Goal: Complete application form: Complete application form

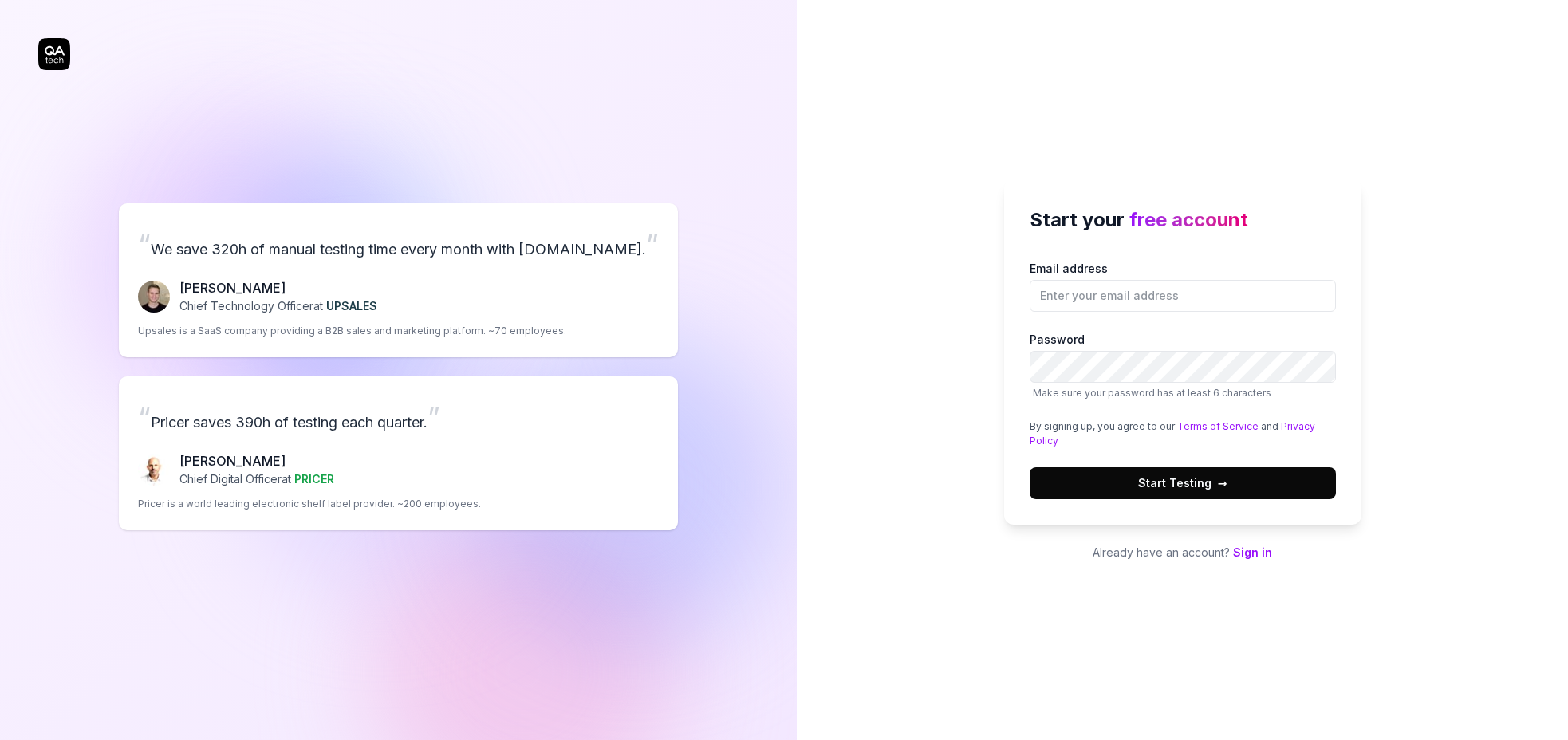
click at [1058, 298] on input "Email address" at bounding box center [1183, 296] width 306 height 32
type input "[EMAIL_ADDRESS][DOMAIN_NAME]"
click at [1154, 387] on span "Make sure your password has at least 6 characters" at bounding box center [1152, 393] width 238 height 12
click at [1030, 468] on button "Start Testing →" at bounding box center [1183, 484] width 306 height 32
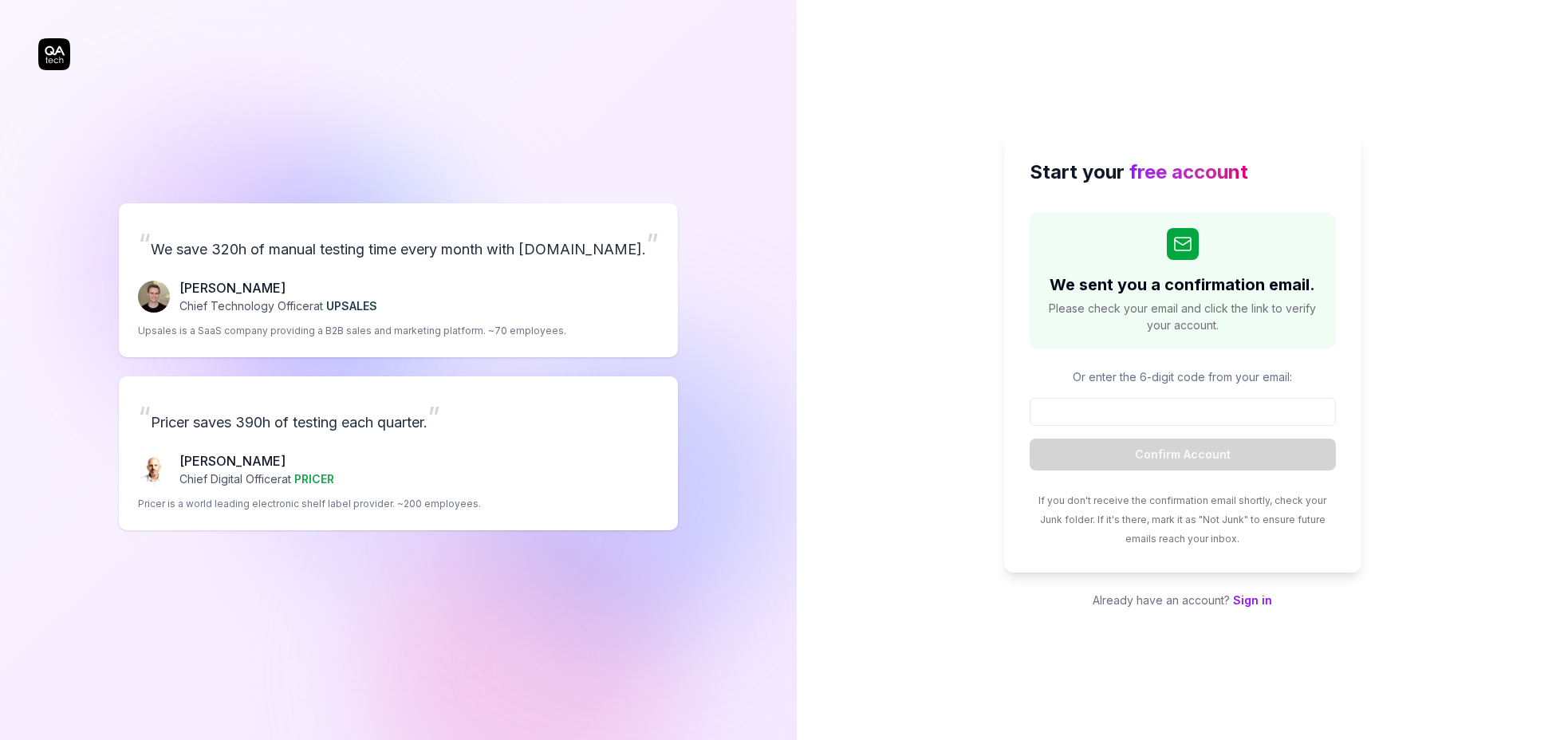
click at [893, 457] on div "Start your free account We sent you a confirmation email. Please check your ema…" at bounding box center [1182, 370] width 771 height 740
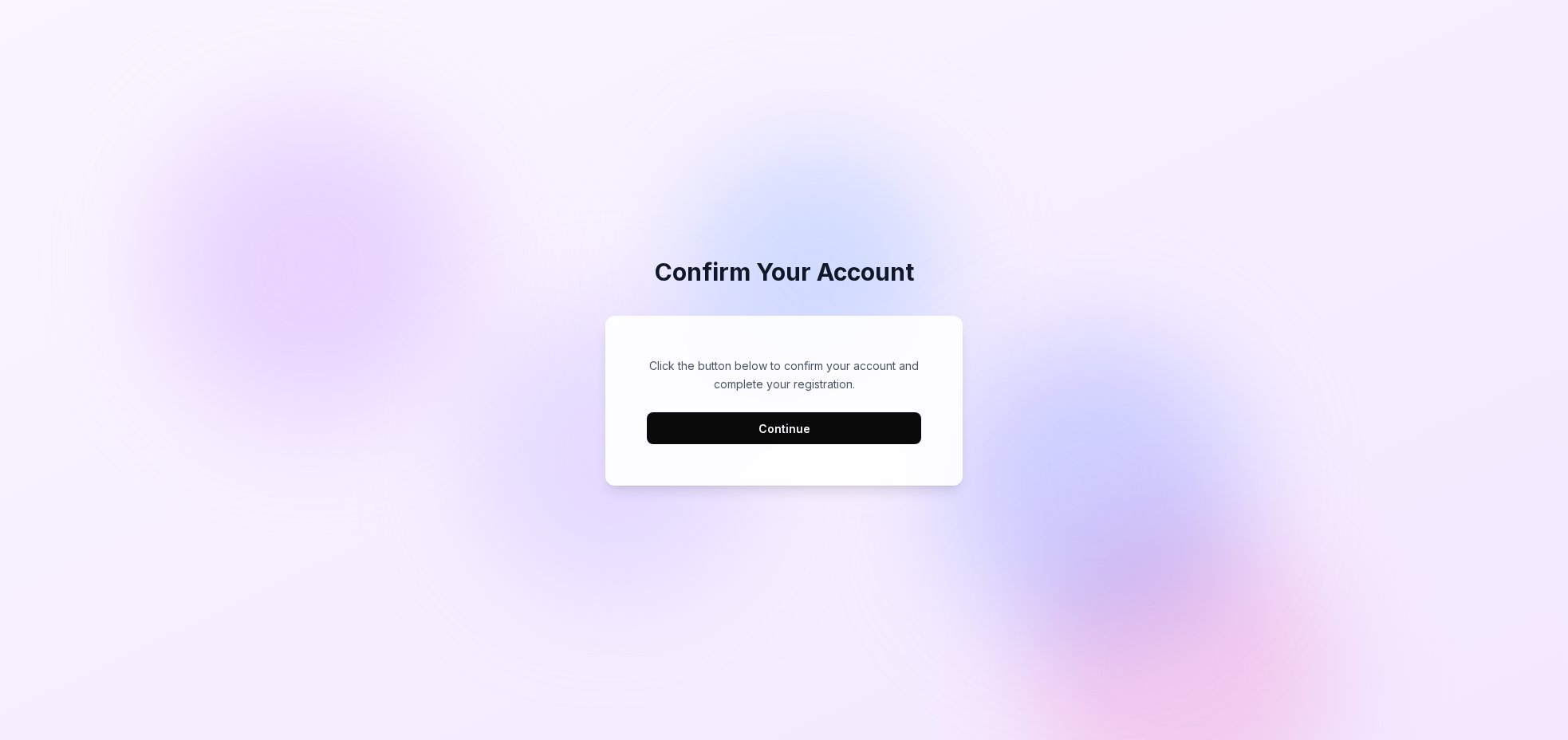
click at [880, 426] on button "Continue" at bounding box center [784, 429] width 275 height 32
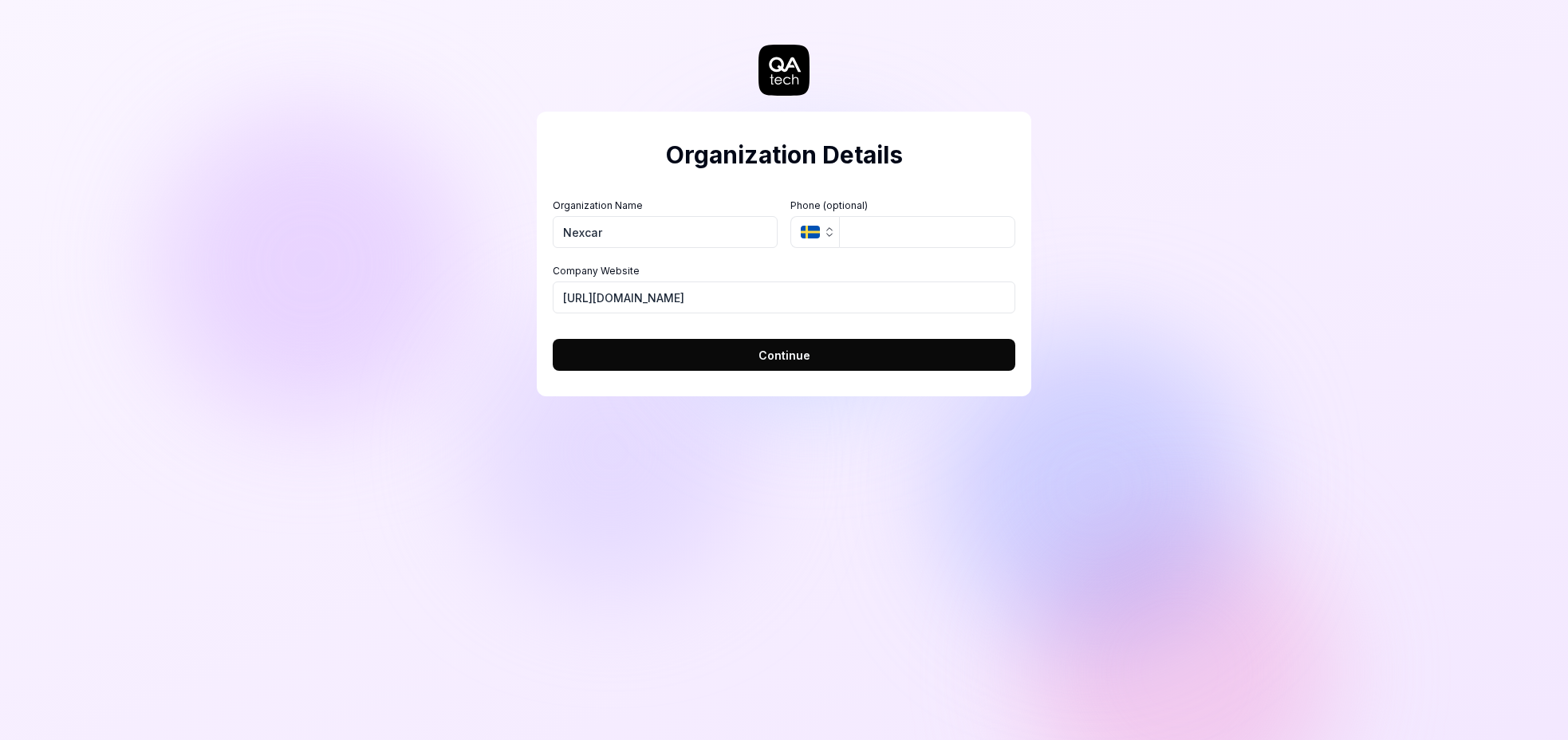
type input "Nexcar"
click at [527, 432] on div "Organization Details Organization Name Nexcar Organization Logo (Square minimum…" at bounding box center [784, 370] width 1568 height 740
click at [633, 355] on button "Continue" at bounding box center [784, 356] width 463 height 32
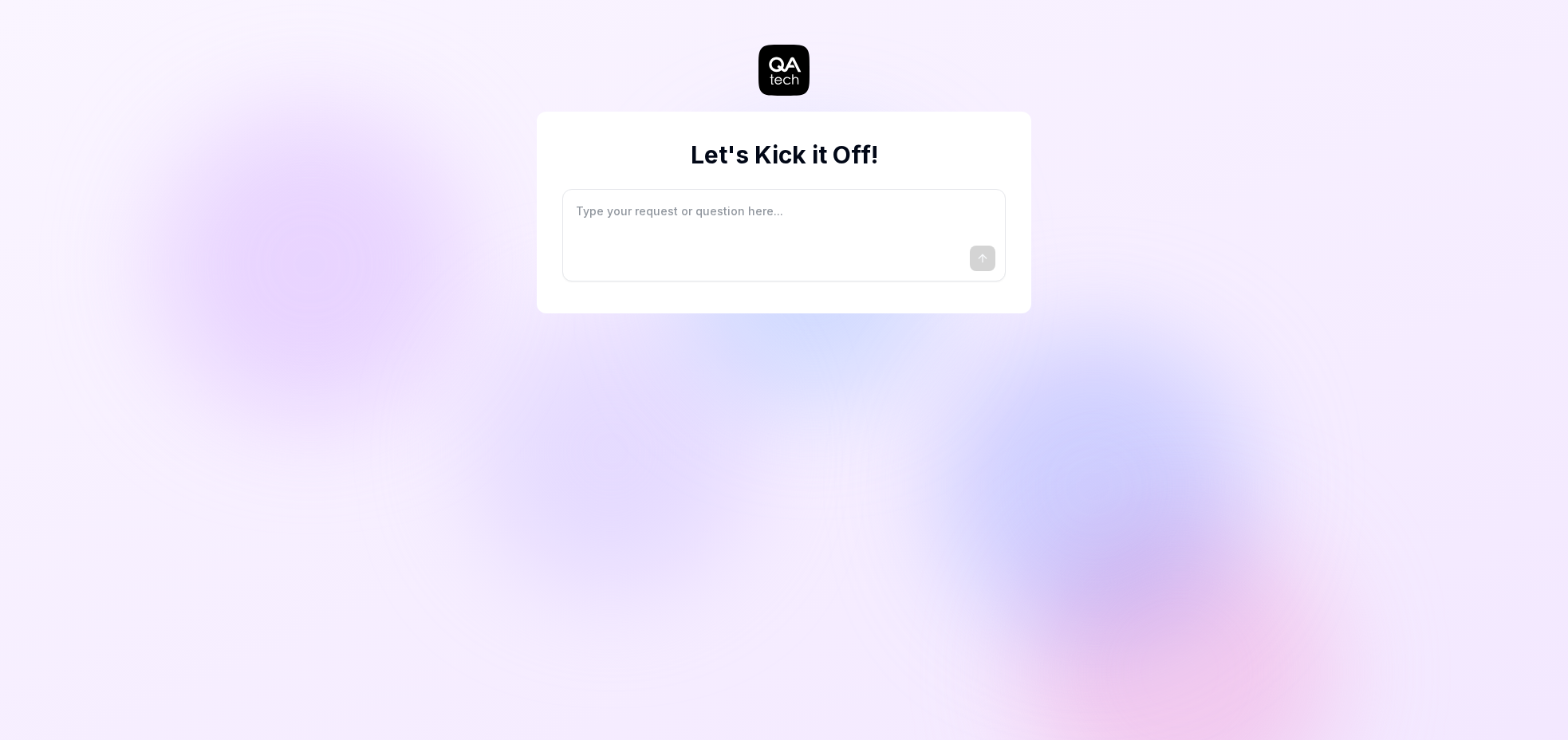
type textarea "*"
type textarea "I"
type textarea "*"
type textarea "I"
type textarea "*"
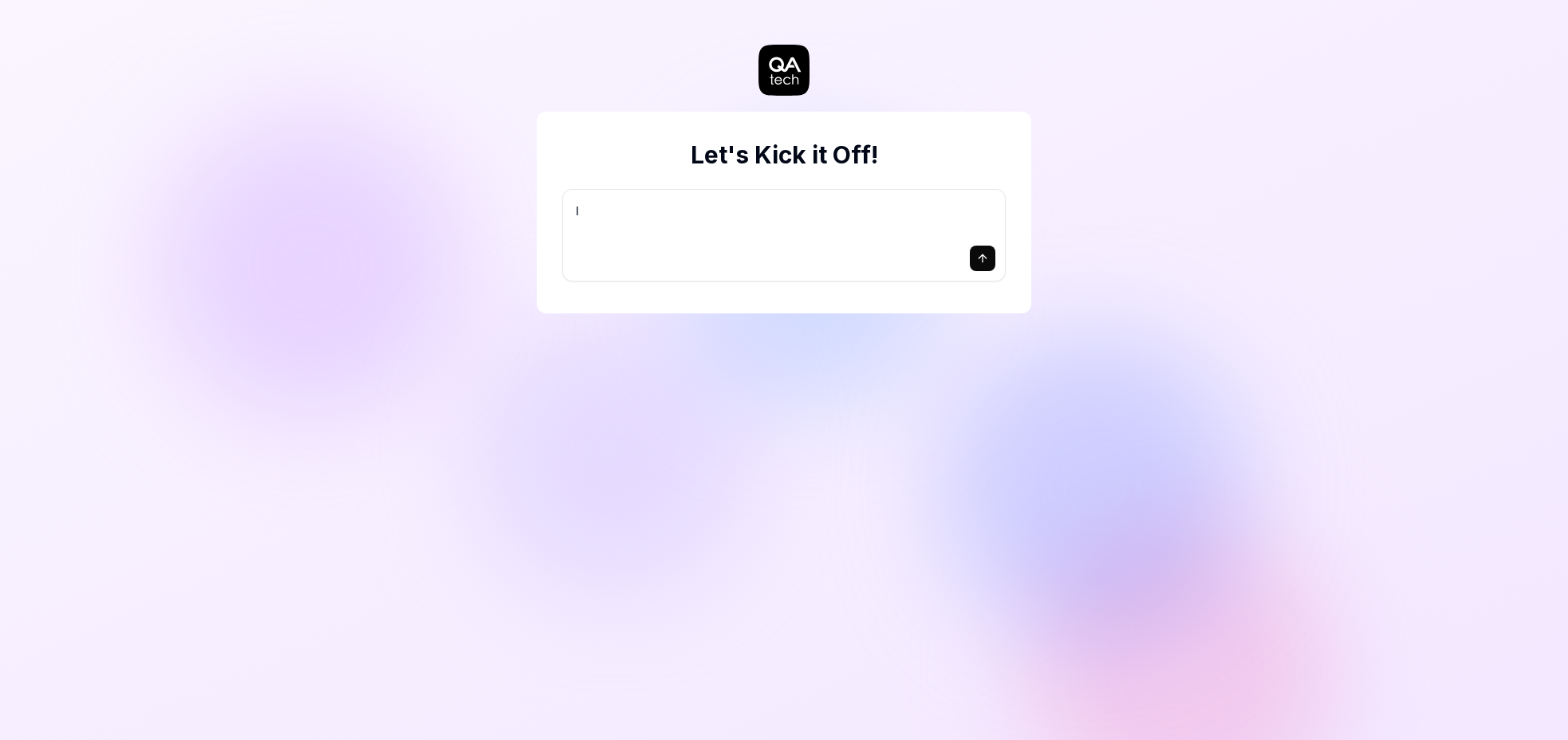
type textarea "I w"
type textarea "*"
type textarea "I wa"
type textarea "*"
type textarea "I wan"
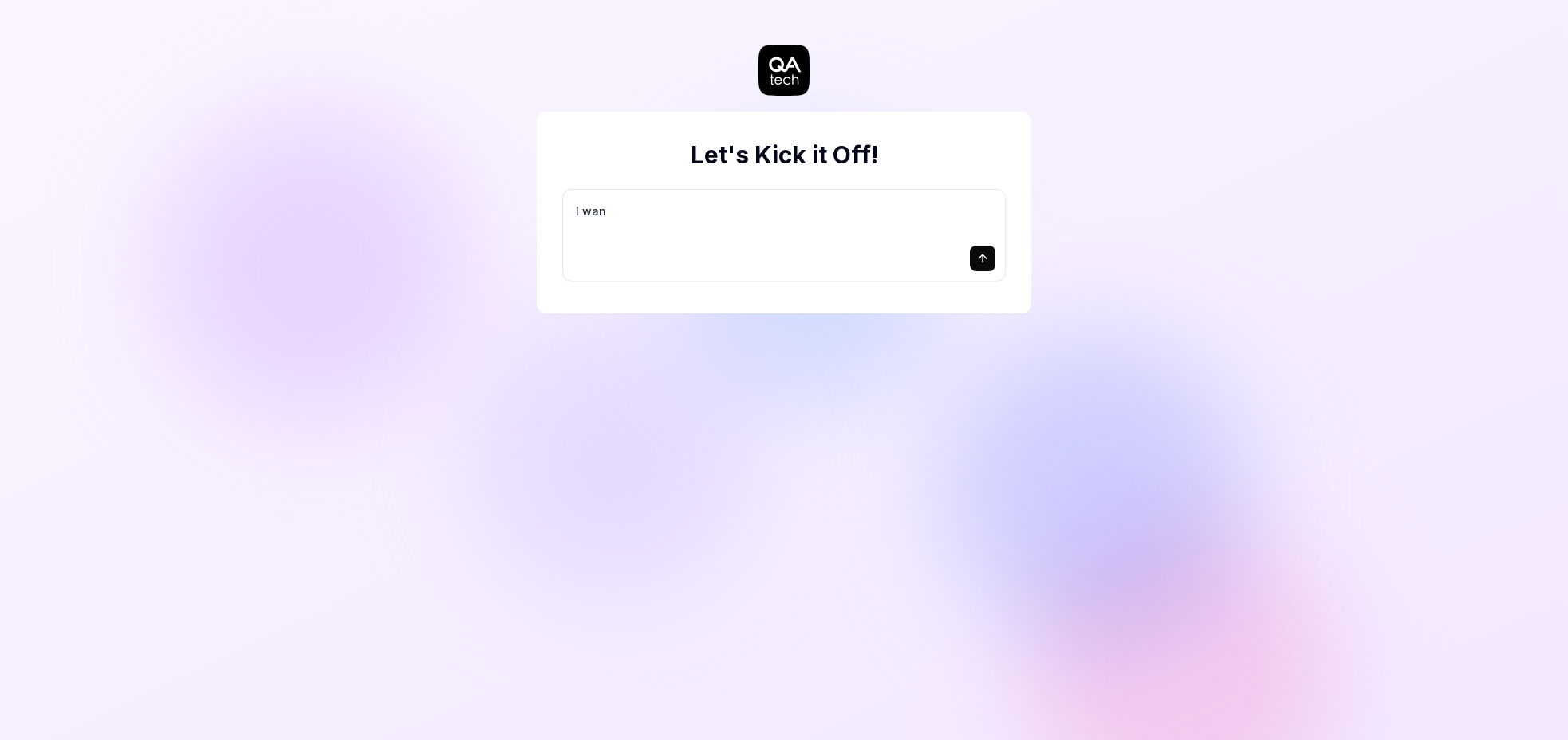
type textarea "*"
type textarea "I want"
type textarea "*"
type textarea "I want"
type textarea "*"
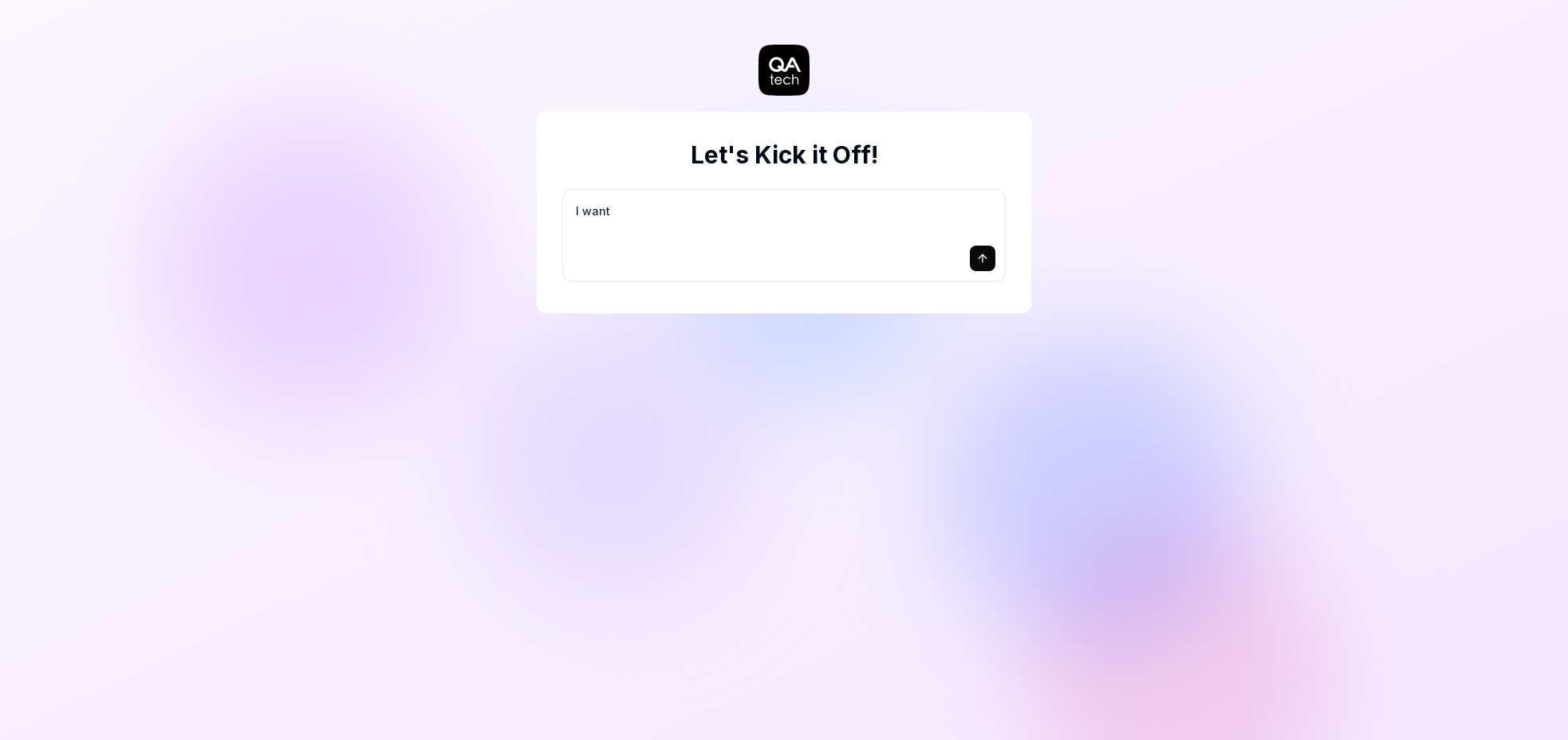
type textarea "I want a"
type textarea "*"
type textarea "I want a"
type textarea "*"
type textarea "I want a g"
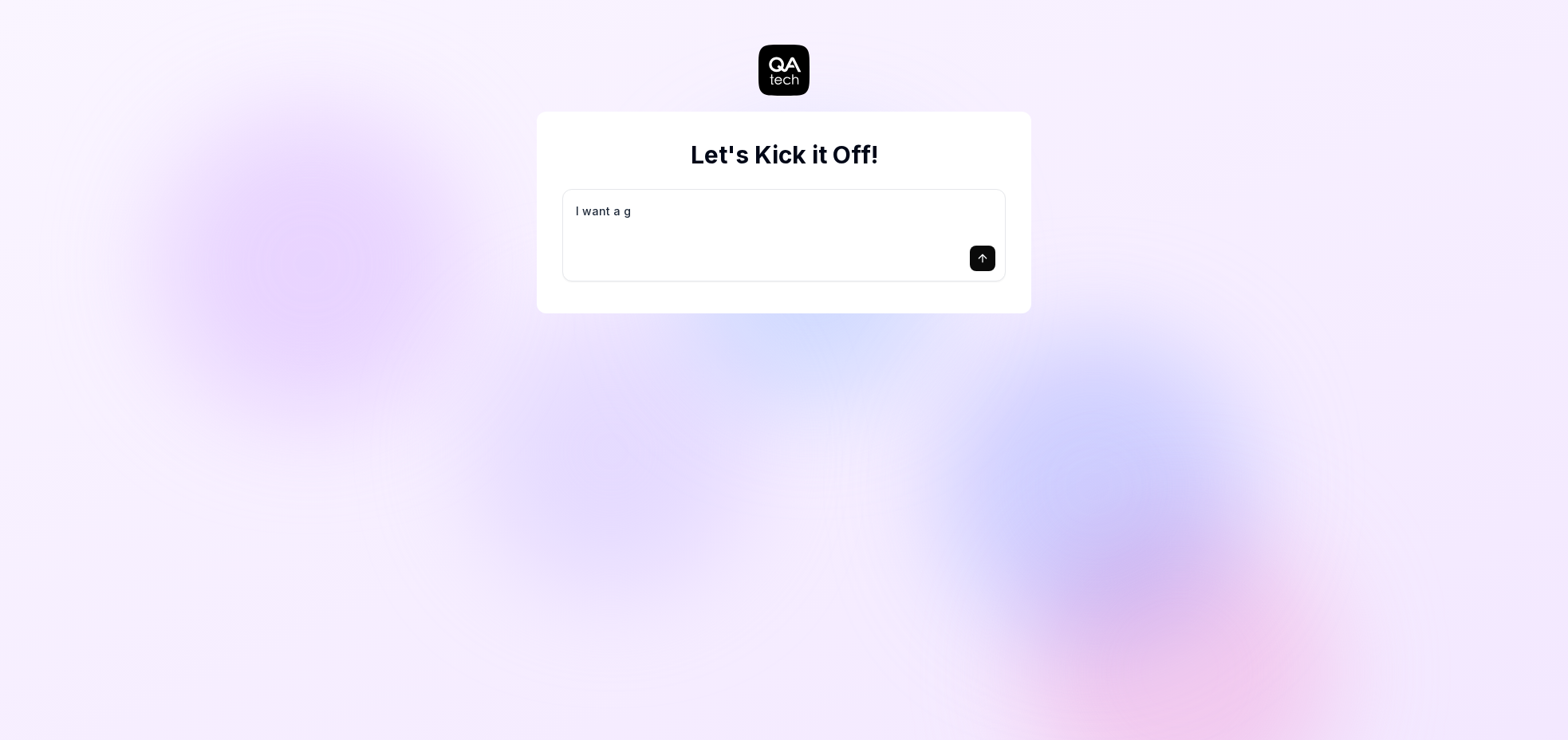
type textarea "*"
type textarea "I want a go"
type textarea "*"
type textarea "I want a goo"
type textarea "*"
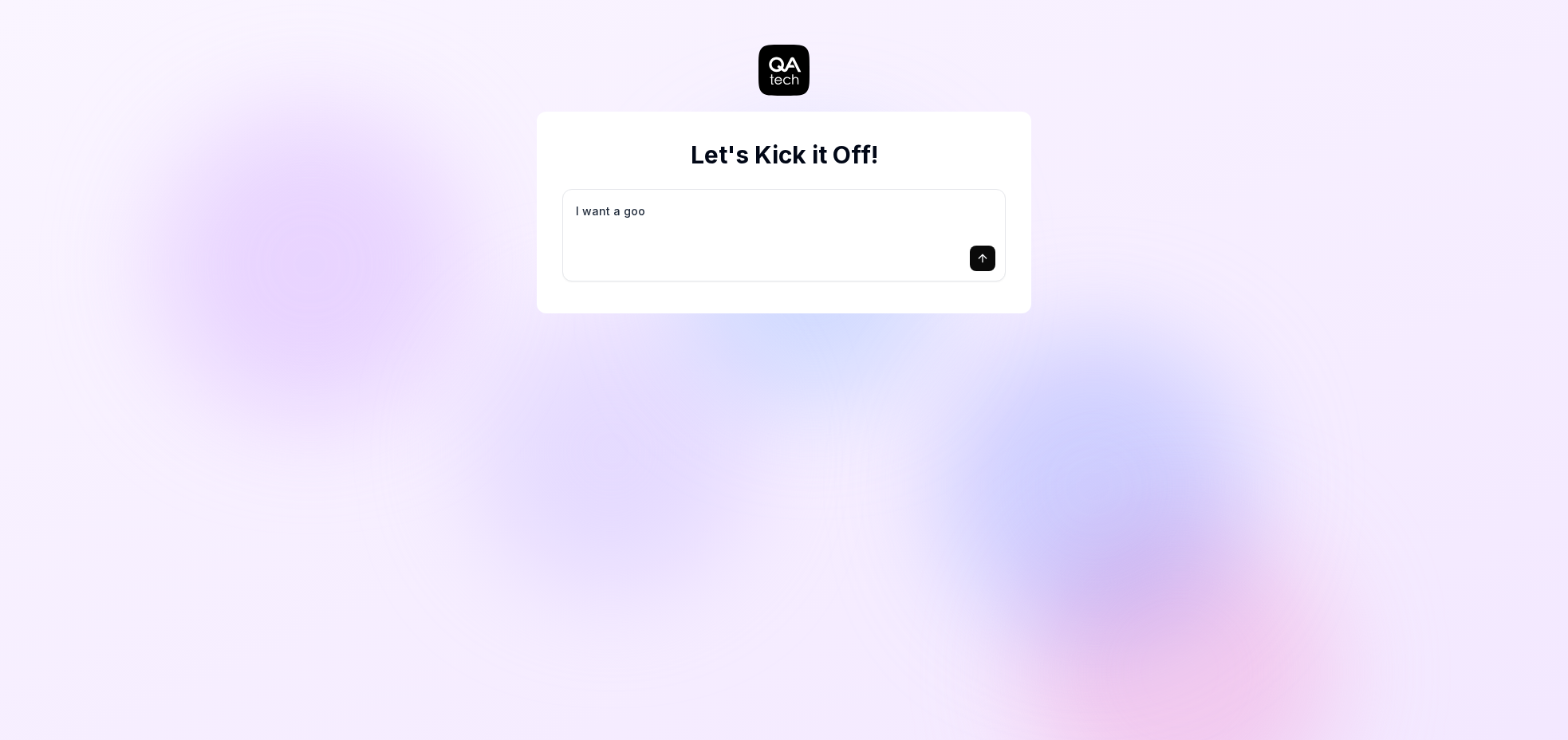
type textarea "I want a good"
type textarea "*"
type textarea "I want a good"
type textarea "*"
type textarea "I want a good t"
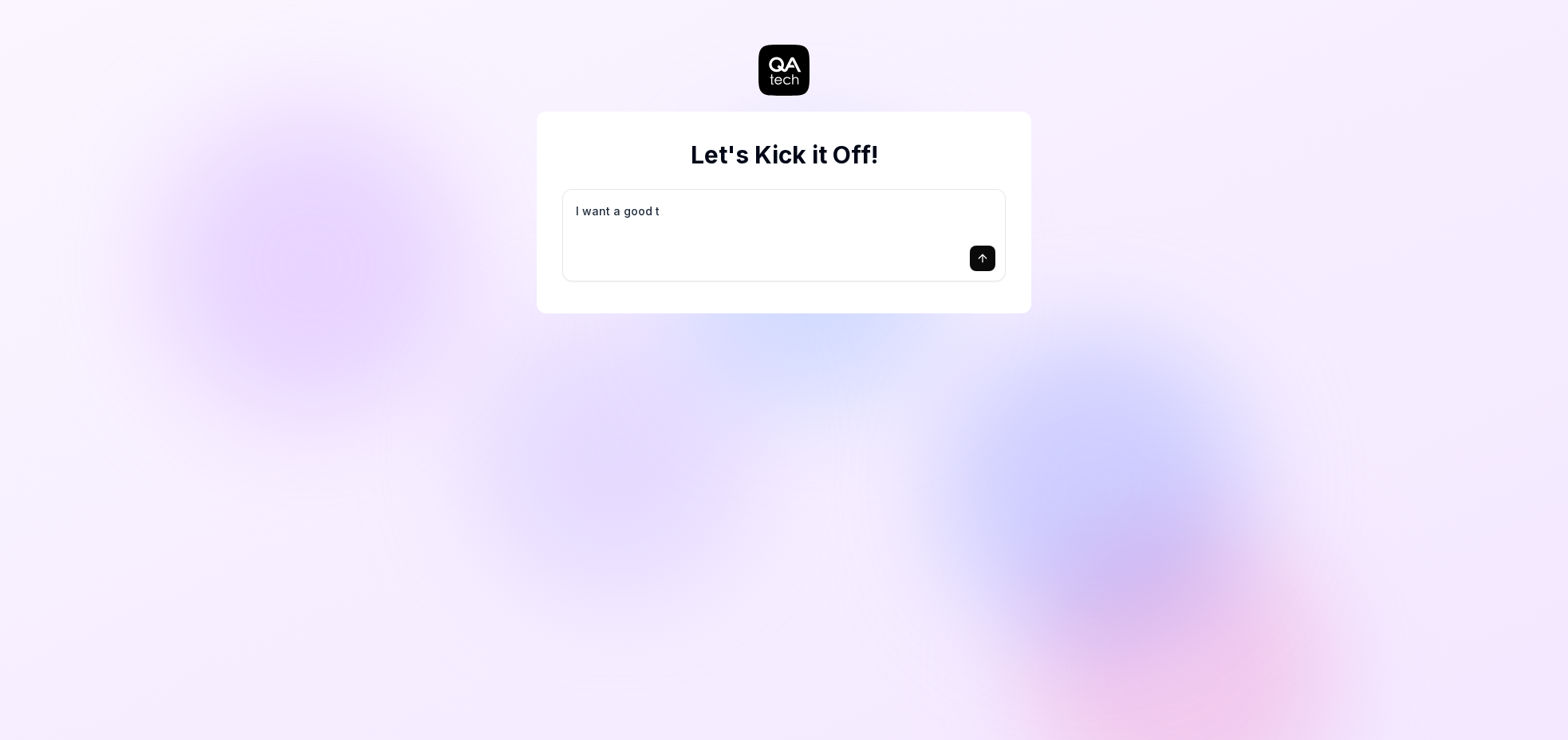
type textarea "*"
type textarea "I want a good te"
type textarea "*"
type textarea "I want a good tes"
type textarea "*"
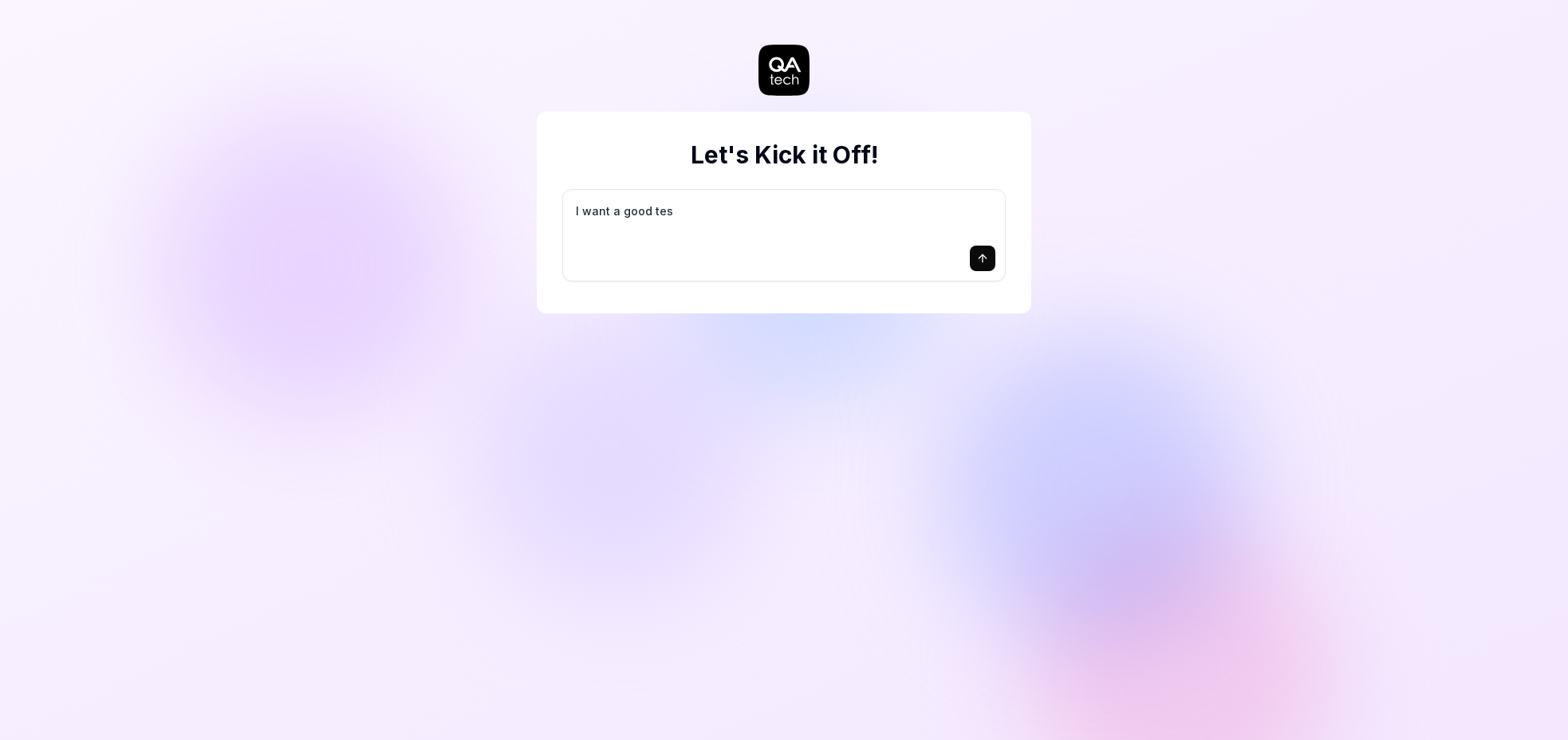
type textarea "I want a good test"
type textarea "*"
type textarea "I want a good test"
type textarea "*"
type textarea "I want a good test s"
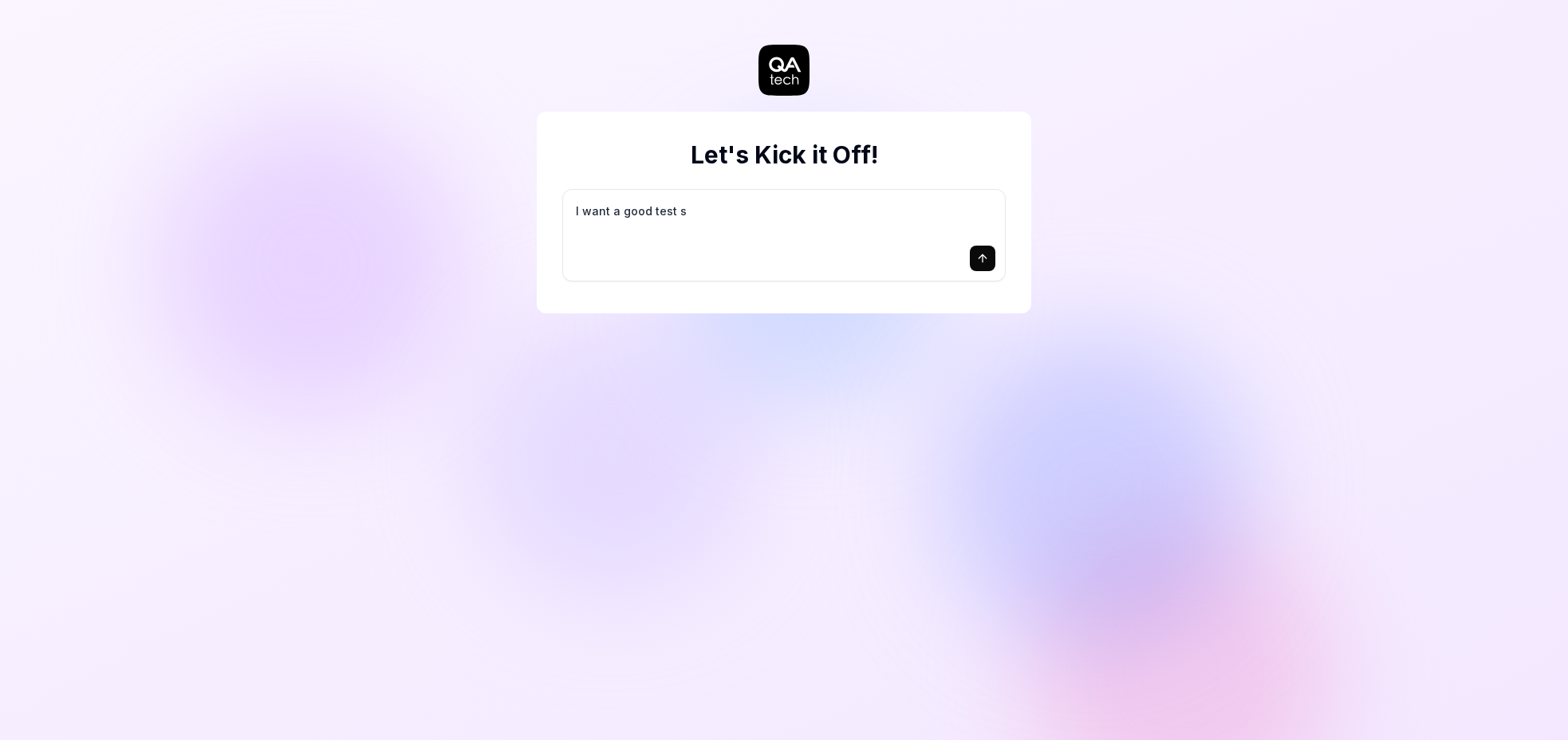
type textarea "*"
type textarea "I want a good test se"
type textarea "*"
type textarea "I want a good test set"
type textarea "*"
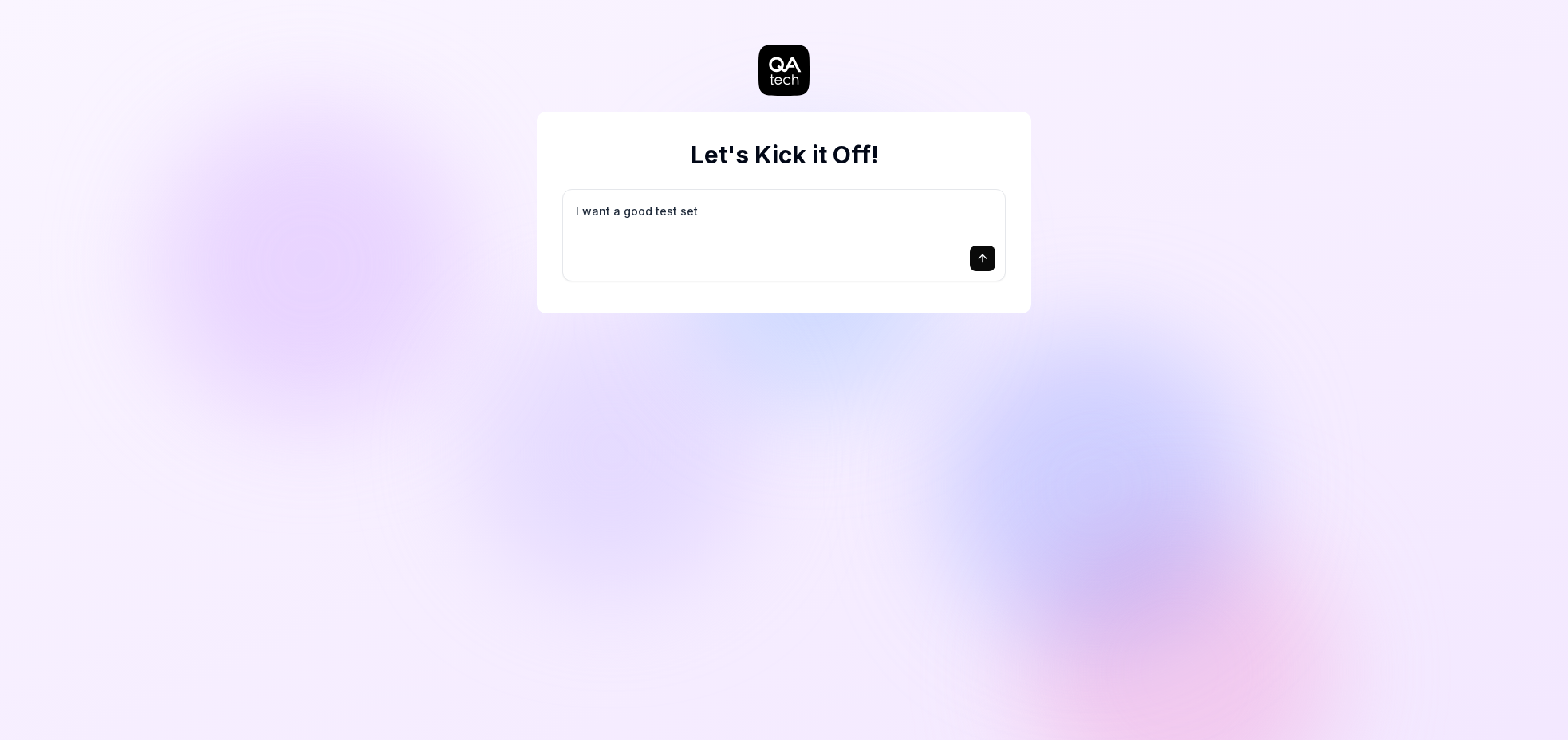
type textarea "I want a good test setu"
type textarea "*"
type textarea "I want a good test setup"
type textarea "*"
type textarea "I want a good test setup"
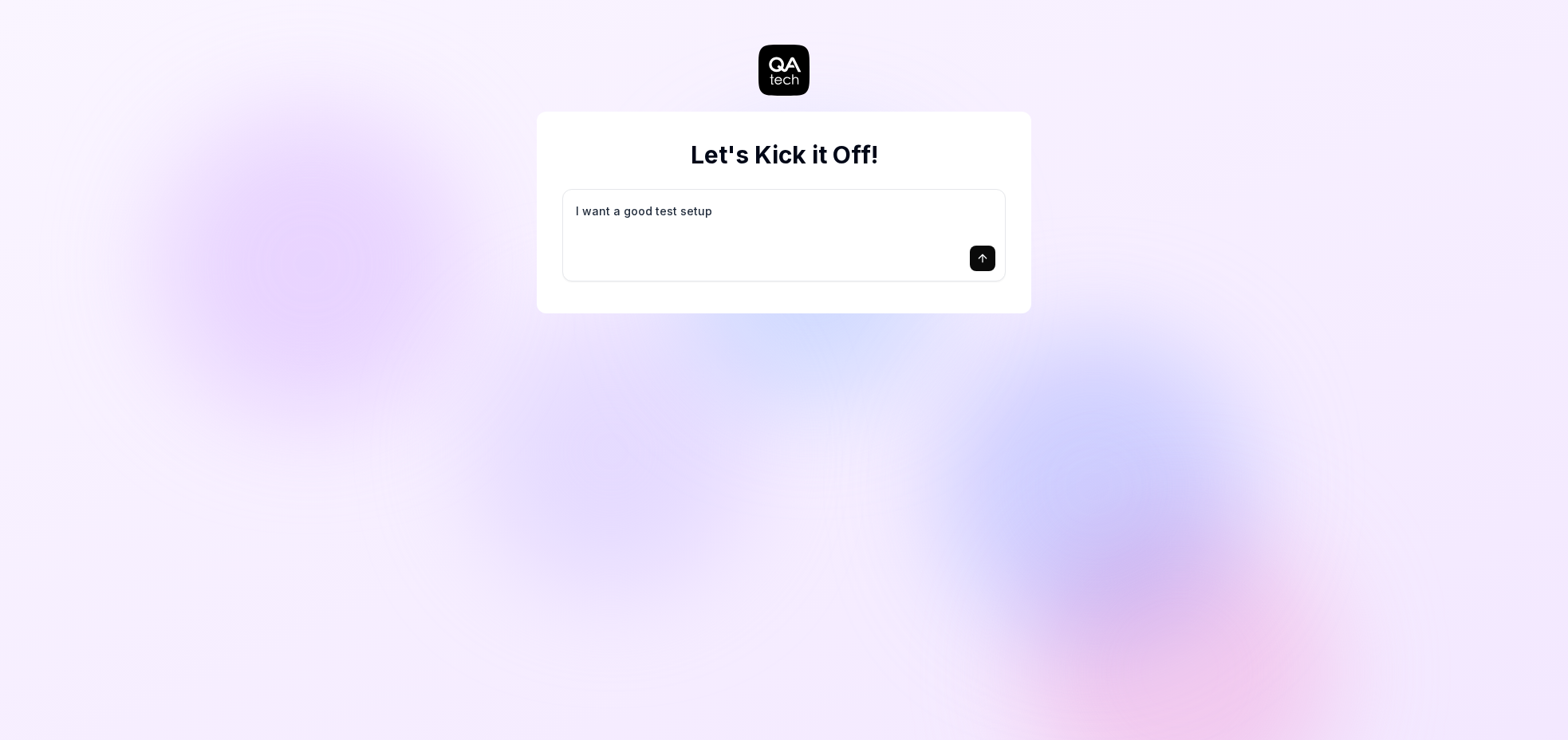
type textarea "*"
type textarea "I want a good test setup f"
type textarea "*"
type textarea "I want a good test setup fo"
type textarea "*"
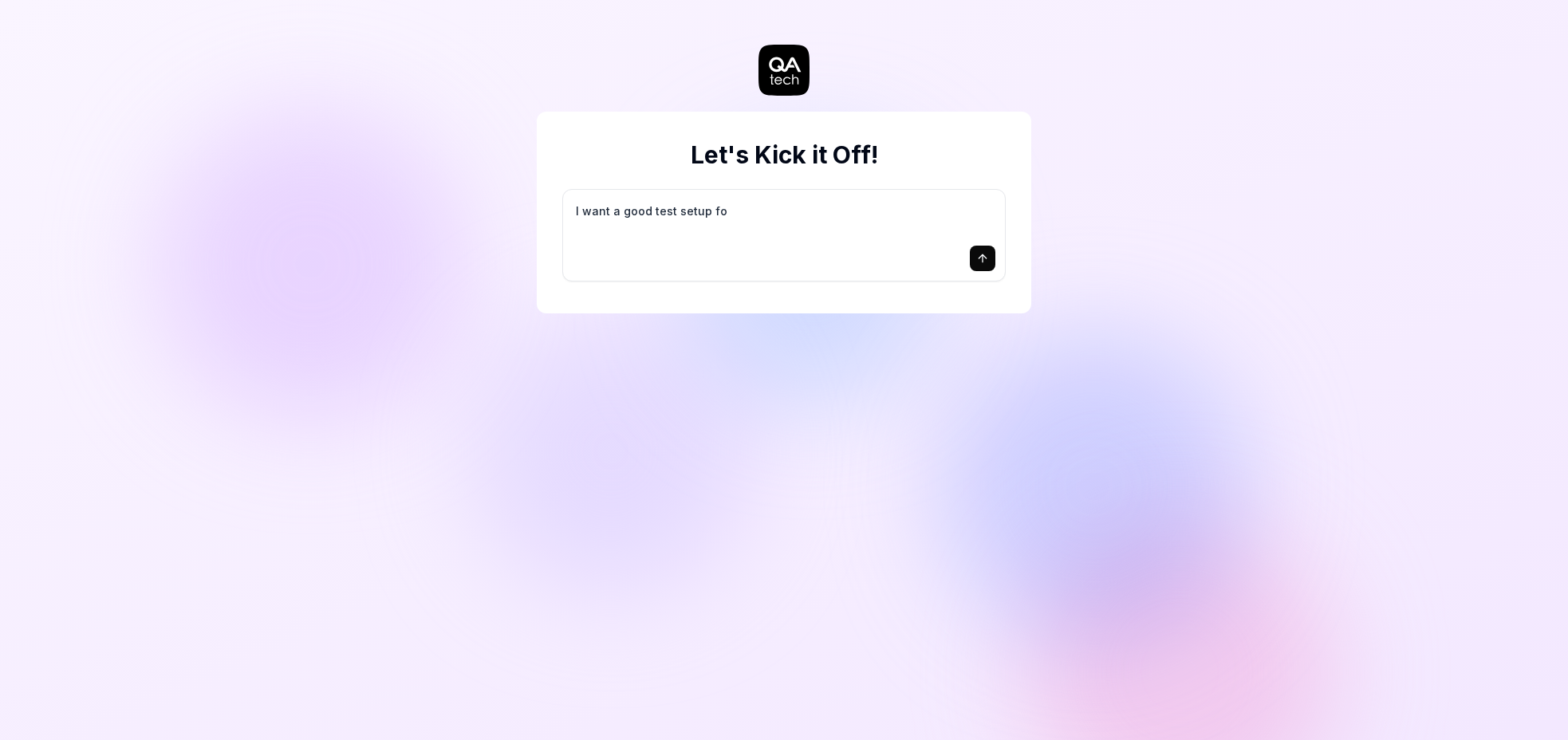
type textarea "I want a good test setup for"
type textarea "*"
type textarea "I want a good test setup for"
type textarea "*"
type textarea "I want a good test setup for m"
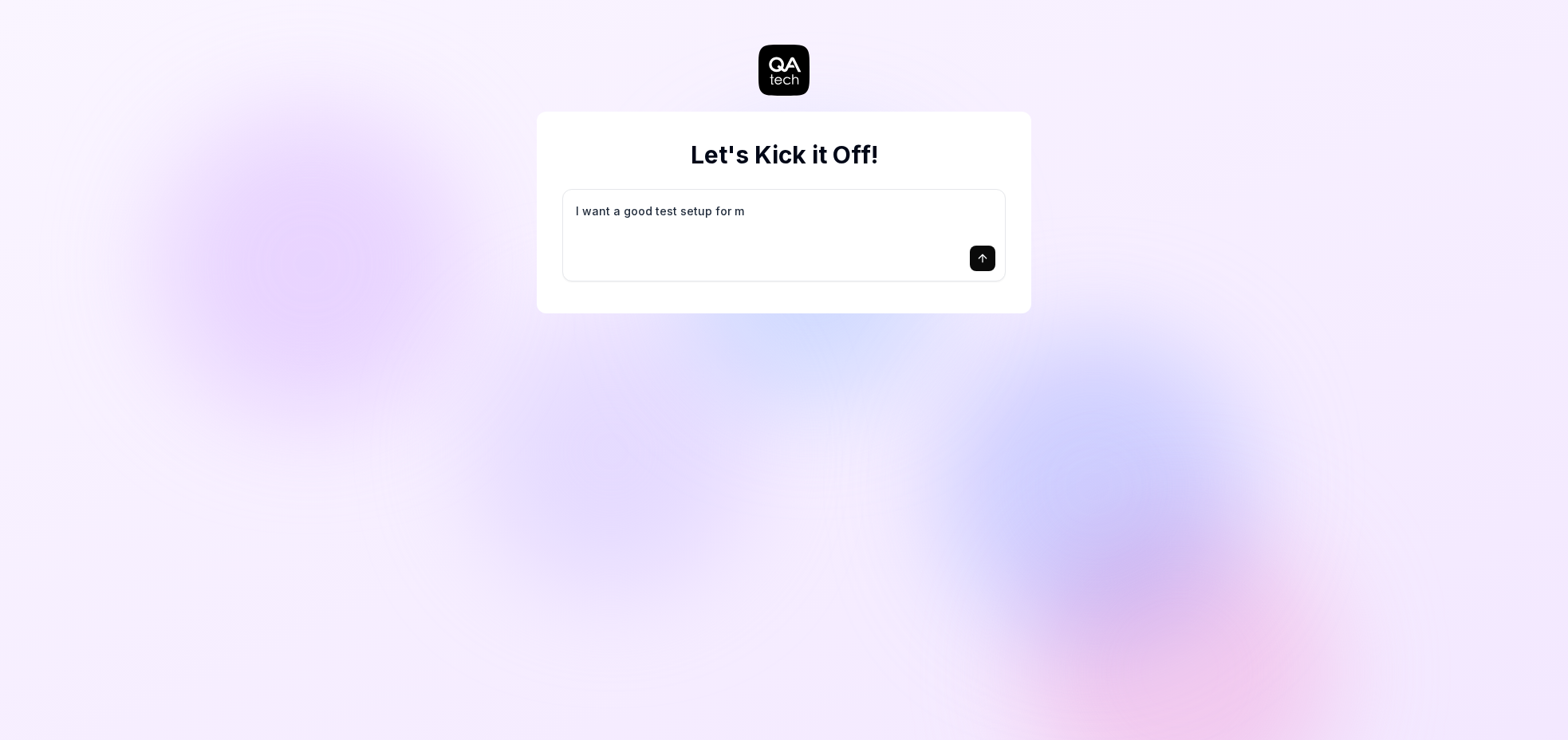
type textarea "*"
type textarea "I want a good test setup for my"
type textarea "*"
type textarea "I want a good test setup for my"
type textarea "*"
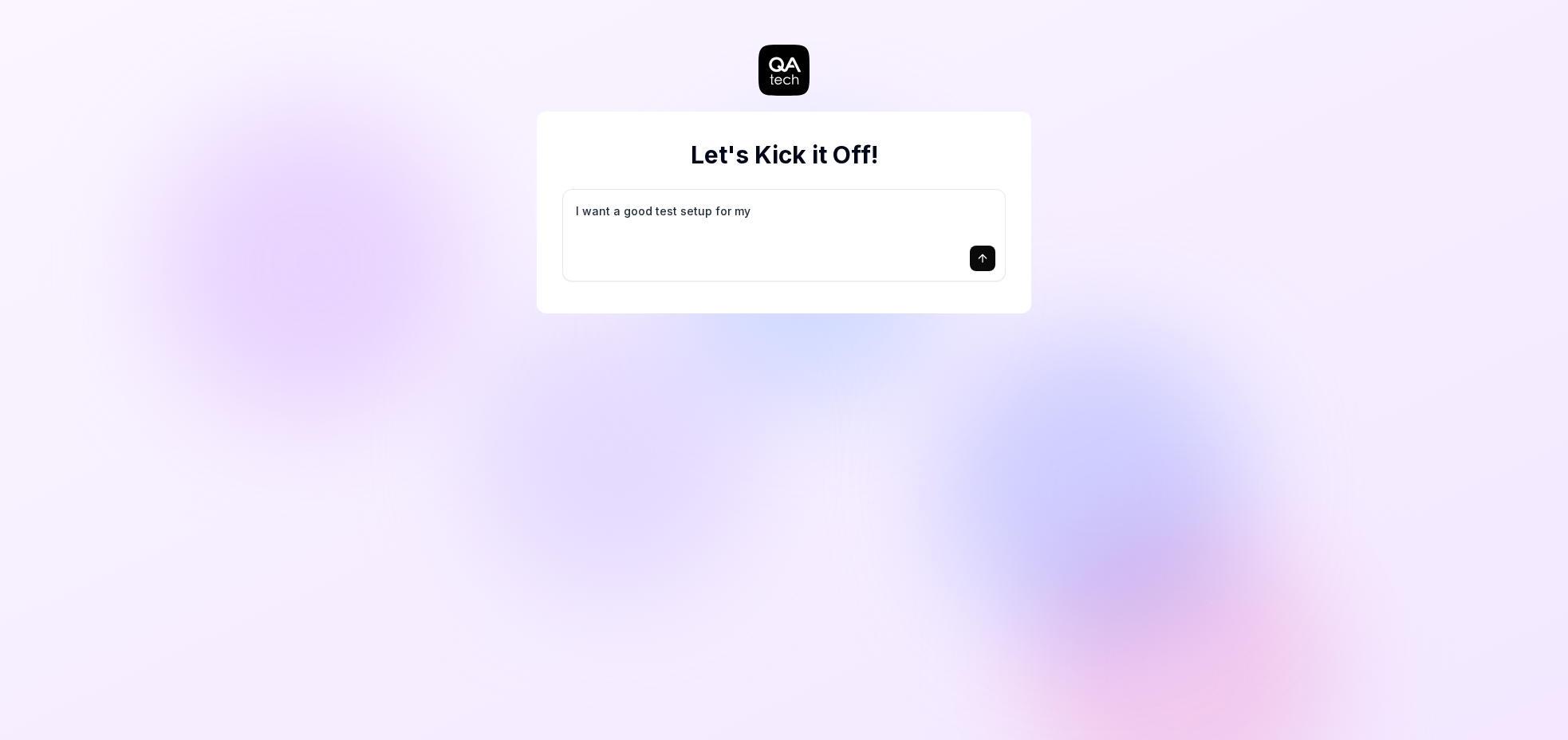
type textarea "I want a good test setup for my s"
type textarea "*"
type textarea "I want a good test setup for my si"
type textarea "*"
type textarea "I want a good test setup for my sit"
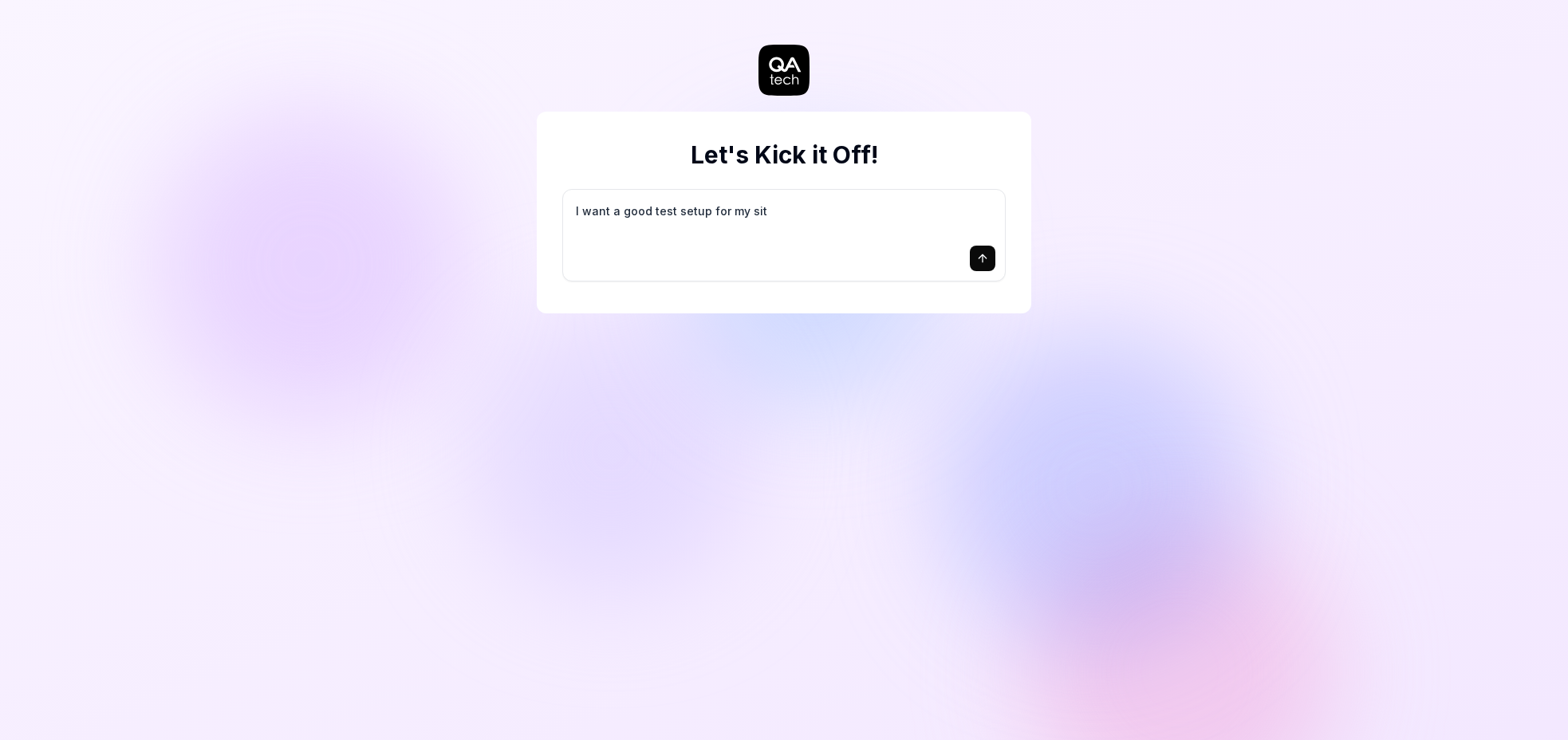
type textarea "*"
type textarea "I want a good test setup for my site"
type textarea "*"
type textarea "I want a good test setup for my site"
type textarea "*"
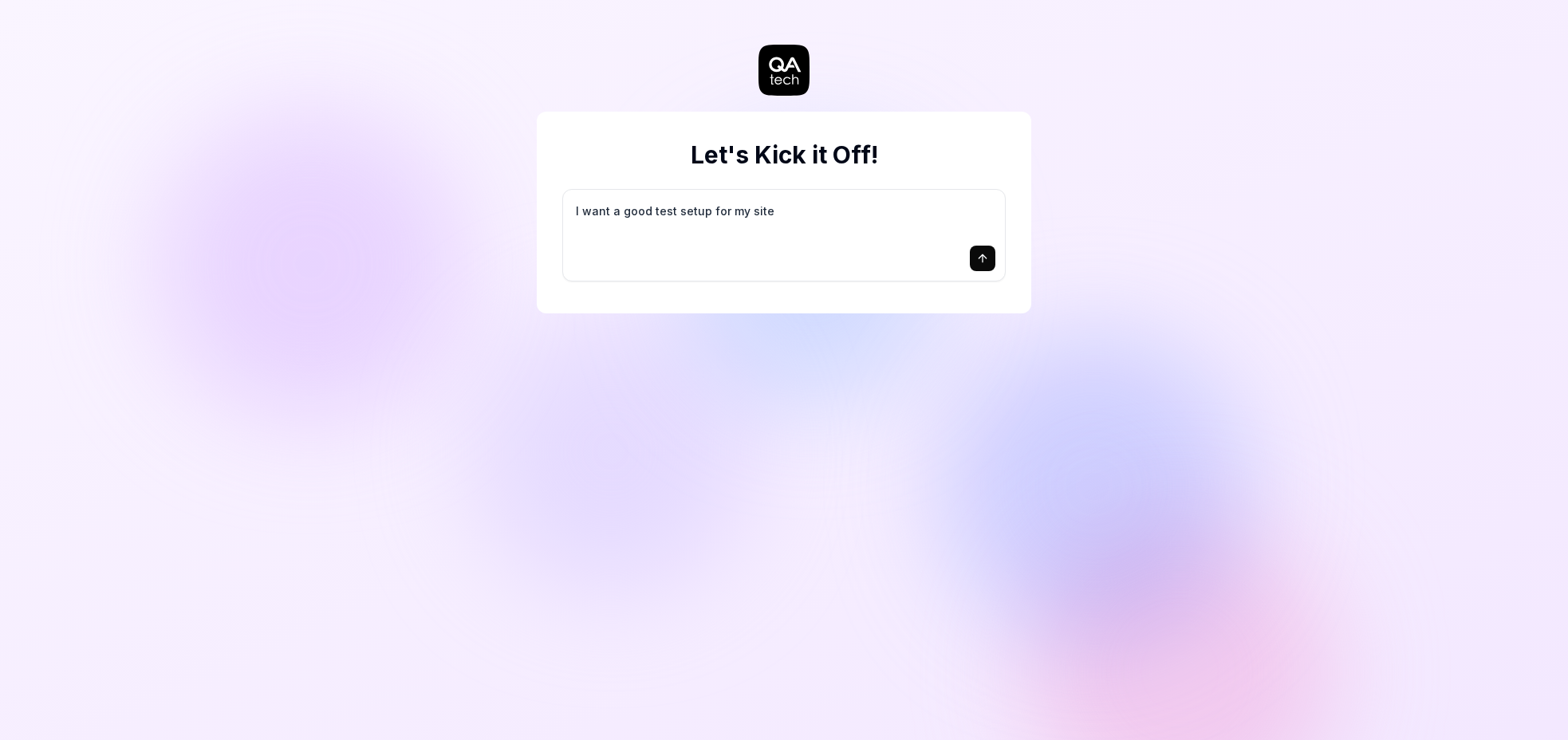
type textarea "I want a good test setup for my site -"
type textarea "*"
type textarea "I want a good test setup for my site -"
type textarea "*"
type textarea "I want a good test setup for my site - h"
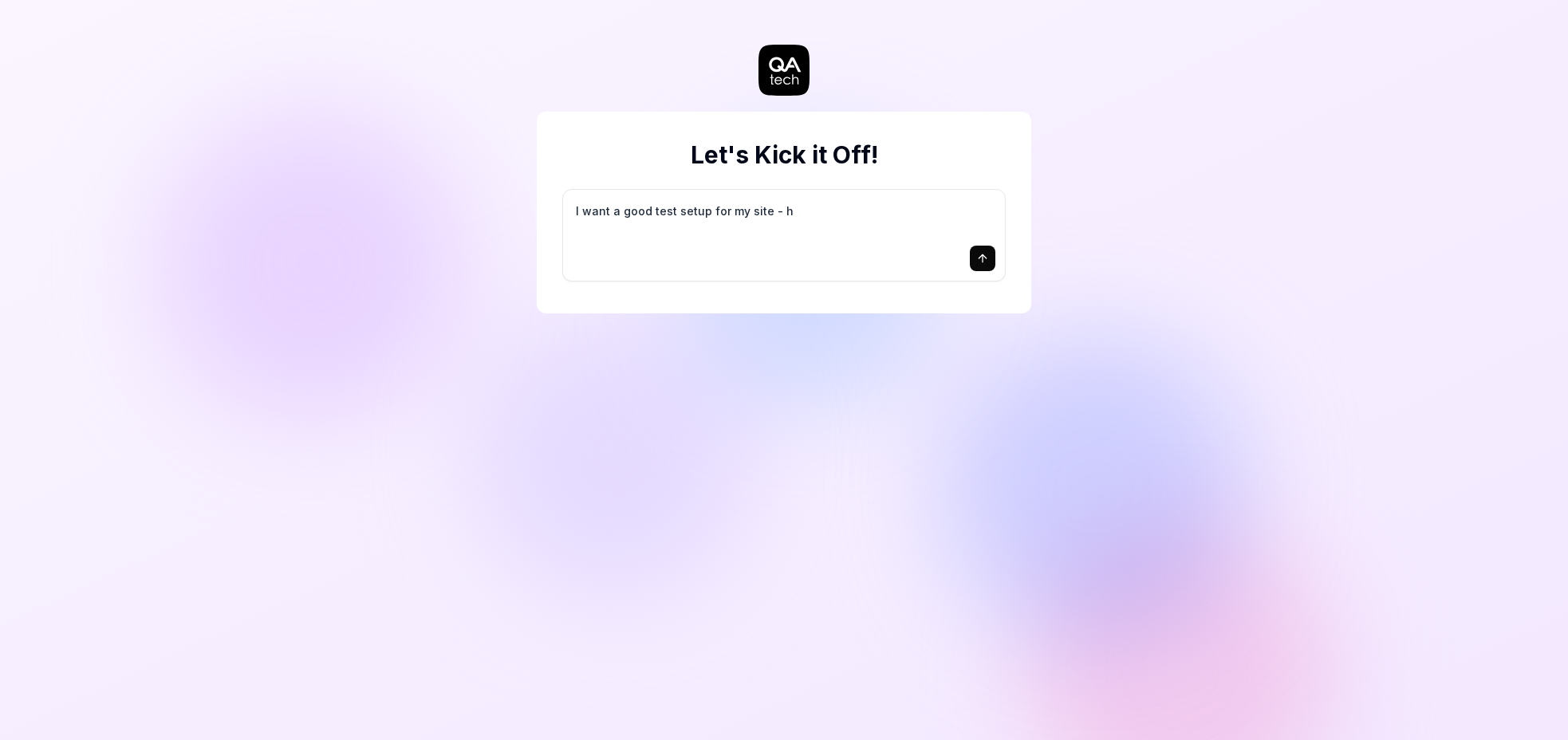
type textarea "*"
type textarea "I want a good test setup for my site - he"
type textarea "*"
type textarea "I want a good test setup for my site - hel"
type textarea "*"
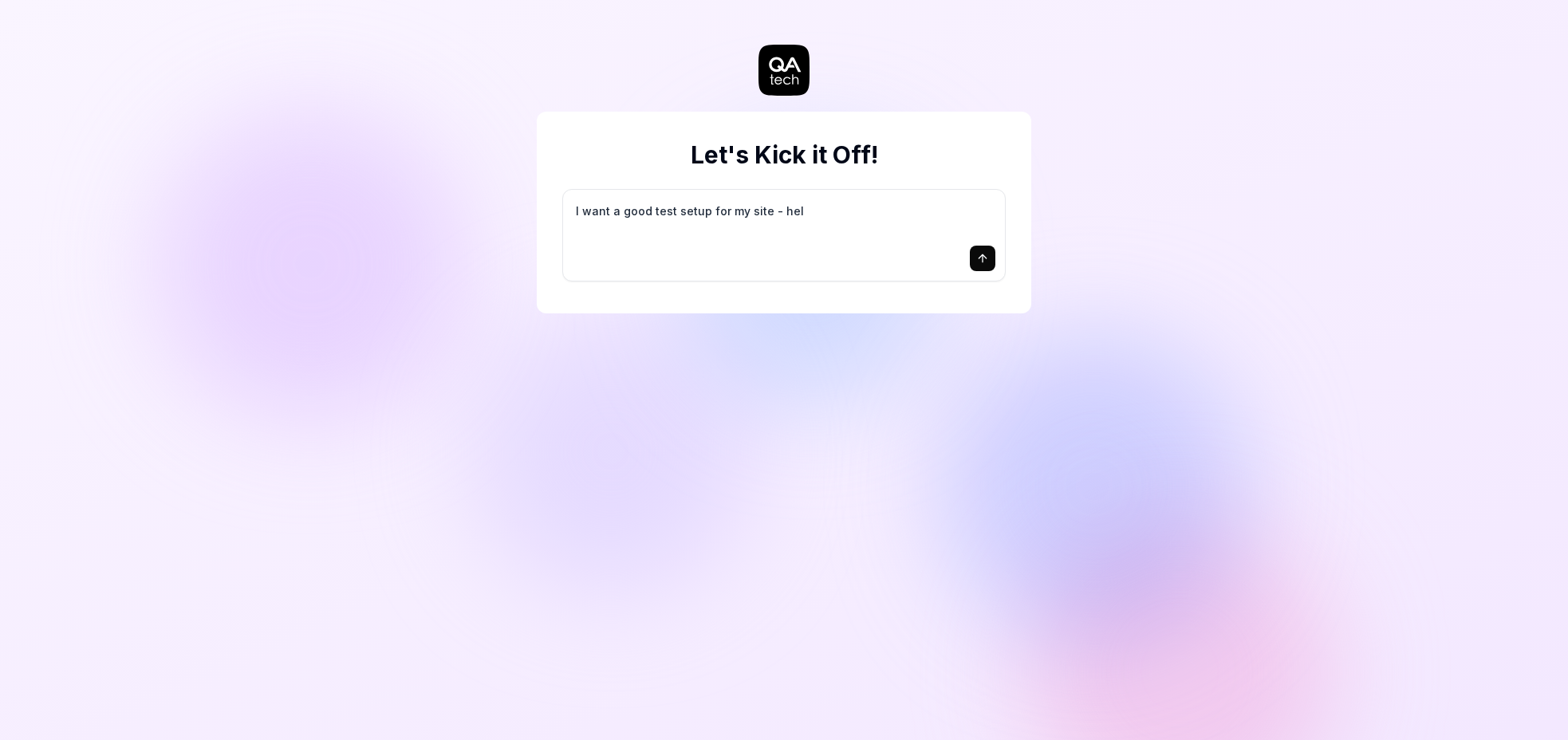
type textarea "I want a good test setup for my site - help"
type textarea "*"
type textarea "I want a good test setup for my site - help"
type textarea "*"
type textarea "I want a good test setup for my site - help m"
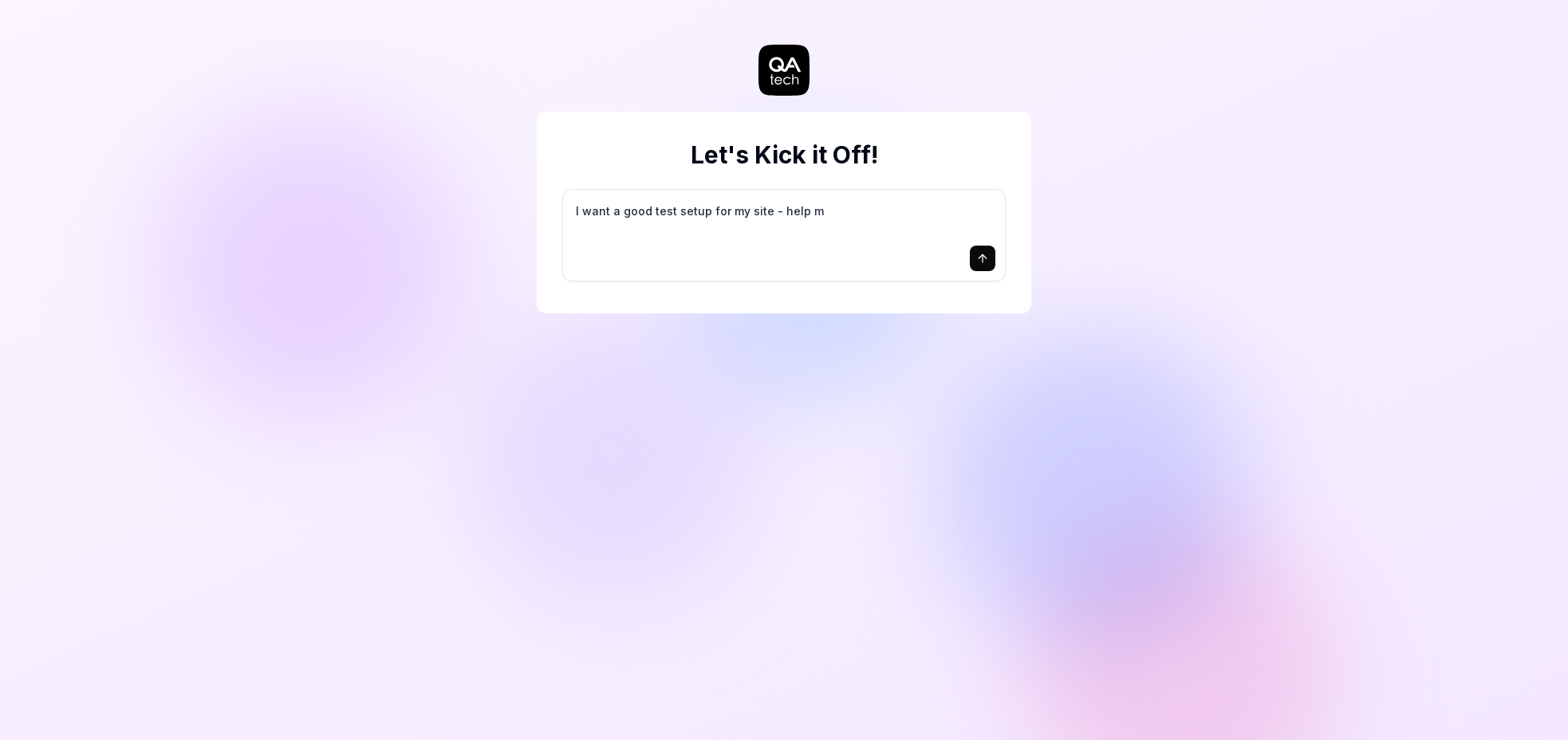
type textarea "*"
type textarea "I want a good test setup for my site - help me"
type textarea "*"
type textarea "I want a good test setup for my site - help me"
type textarea "*"
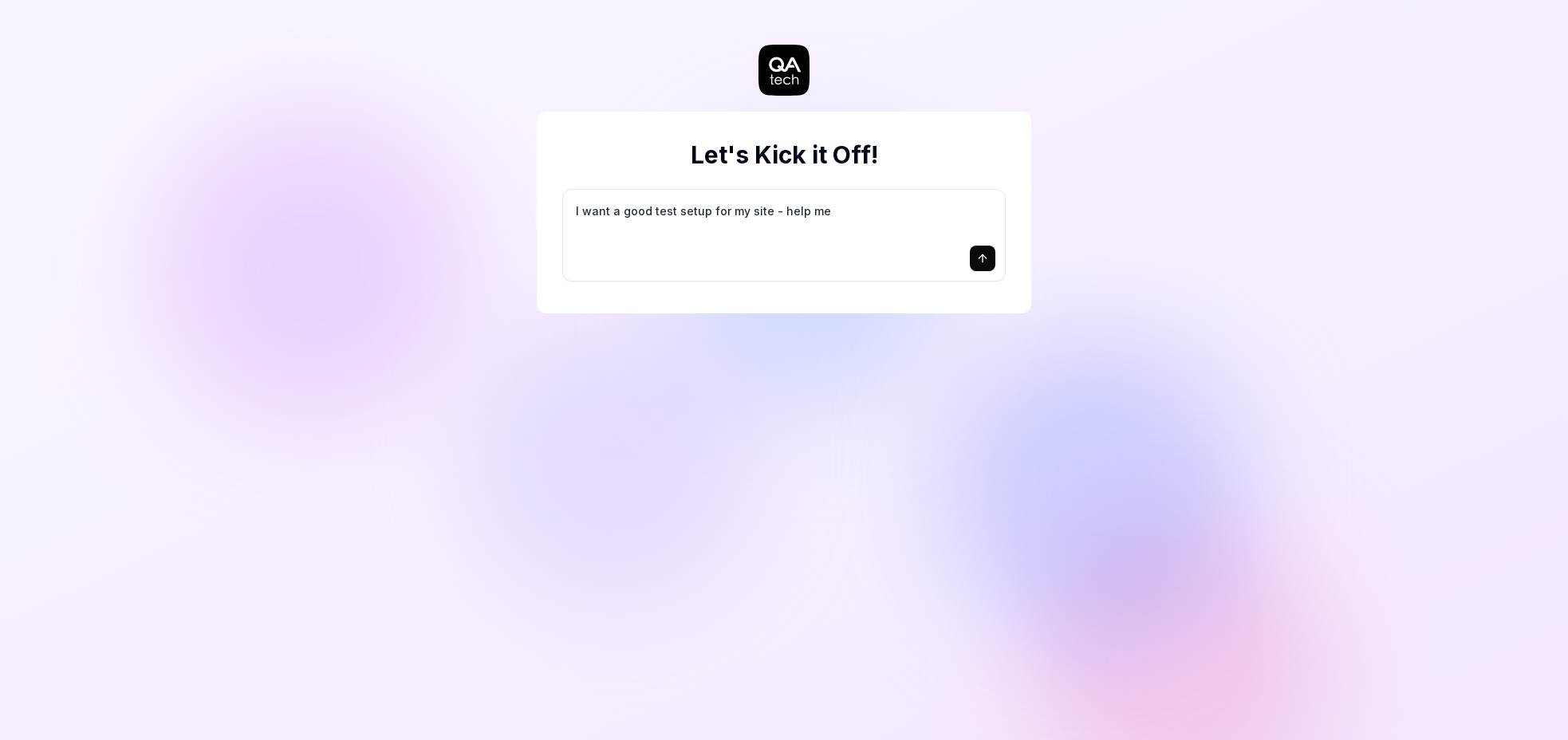
type textarea "I want a good test setup for my site - help me c"
type textarea "*"
type textarea "I want a good test setup for my site - help me cr"
type textarea "*"
type textarea "I want a good test setup for my site - help me cre"
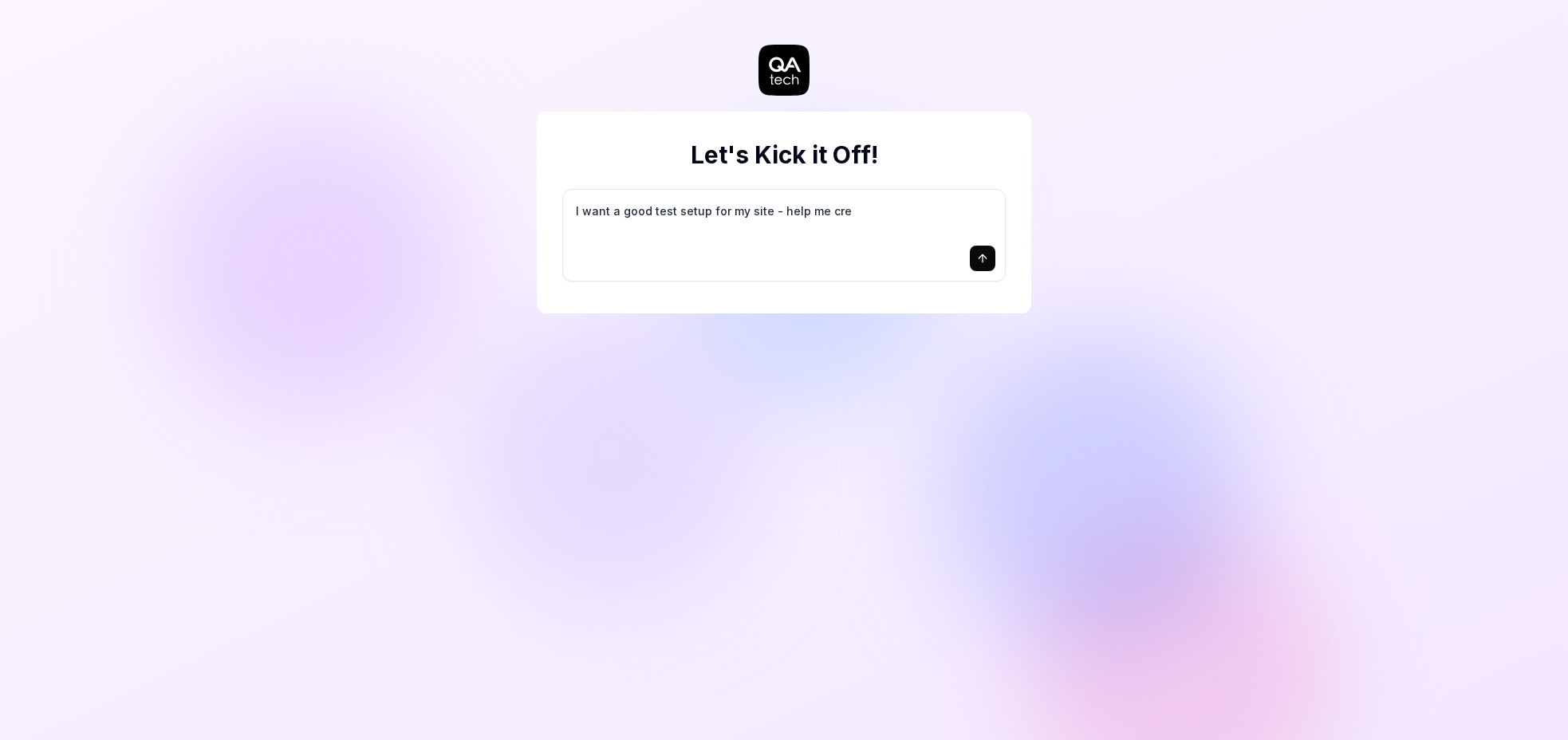
type textarea "*"
type textarea "I want a good test setup for my site - help me crea"
type textarea "*"
type textarea "I want a good test setup for my site - help me creat"
type textarea "*"
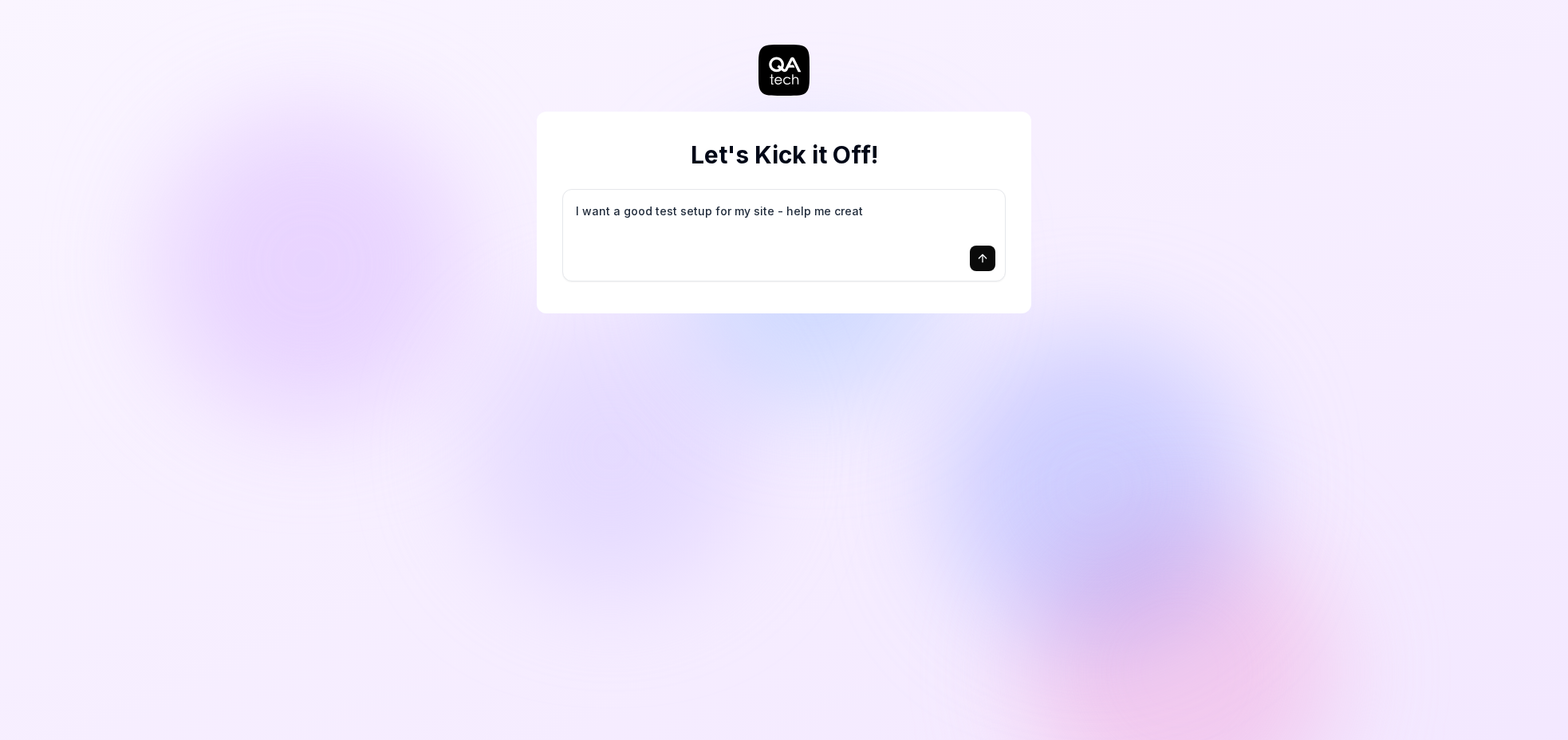
type textarea "I want a good test setup for my site - help me create"
type textarea "*"
type textarea "I want a good test setup for my site - help me create"
type textarea "*"
type textarea "I want a good test setup for my site - help me create t"
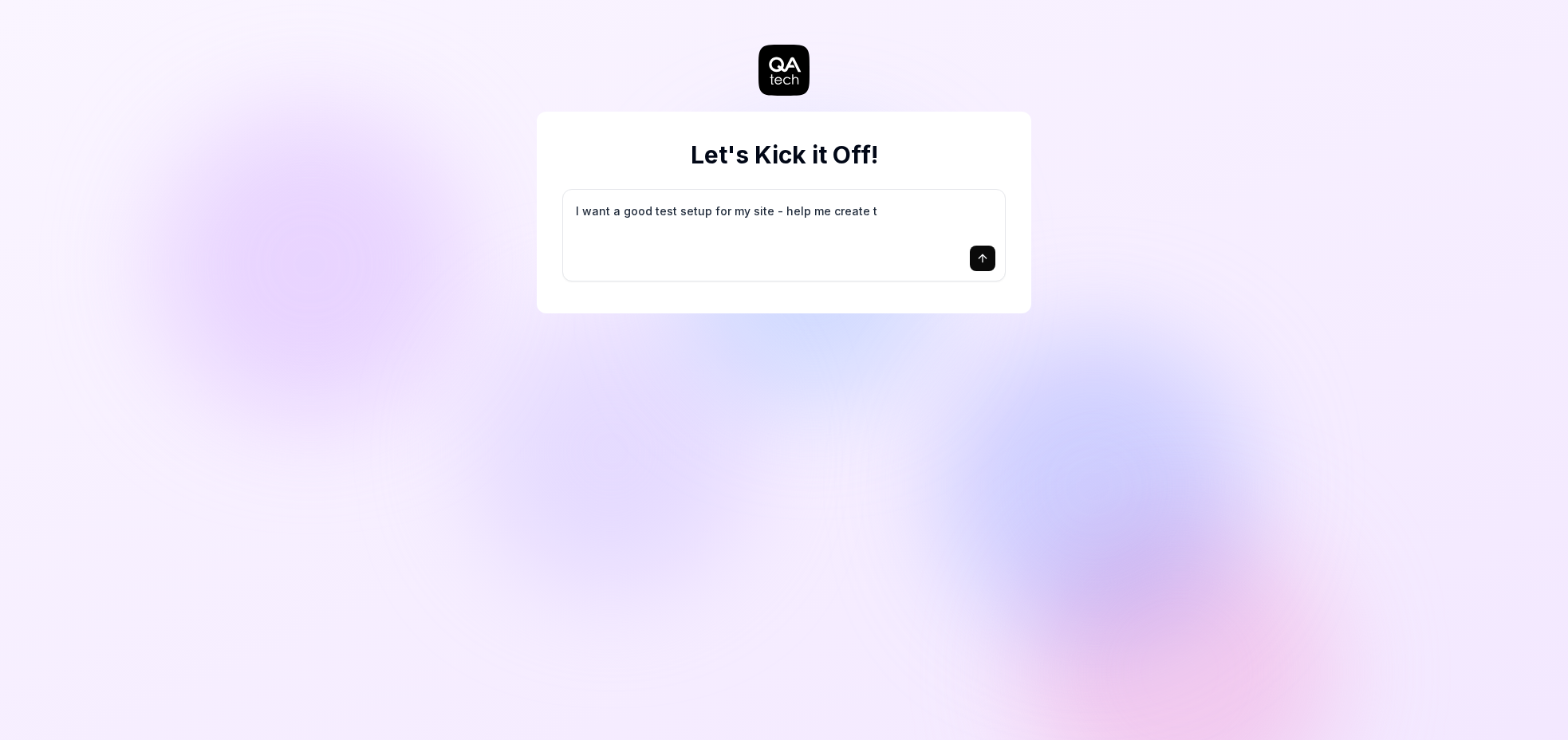
type textarea "*"
type textarea "I want a good test setup for my site - help me create th"
type textarea "*"
type textarea "I want a good test setup for my site - help me create the"
type textarea "*"
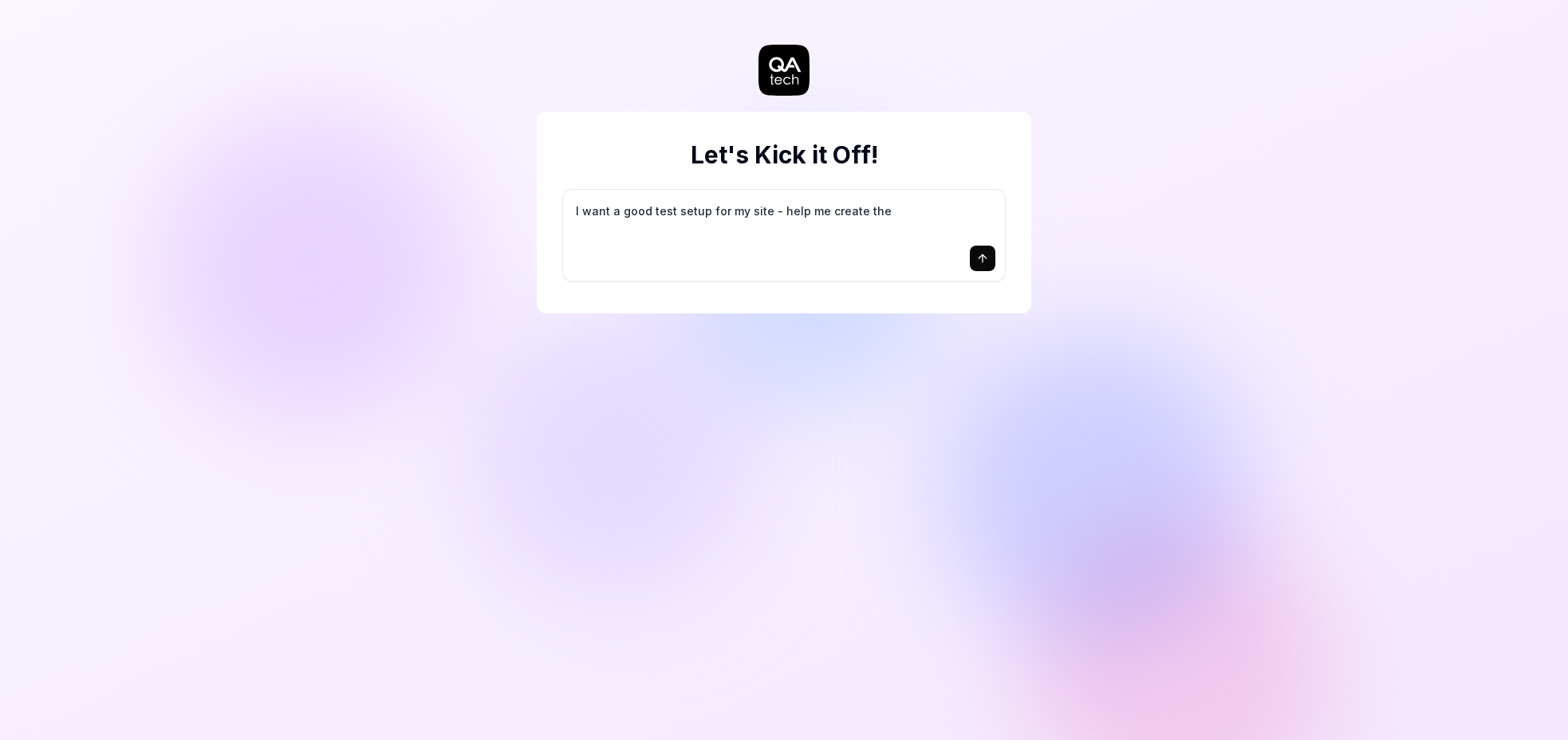
type textarea "I want a good test setup for my site - help me create the"
type textarea "*"
type textarea "I want a good test setup for my site - help me create the f"
type textarea "*"
type textarea "I want a good test setup for my site - help me create the fi"
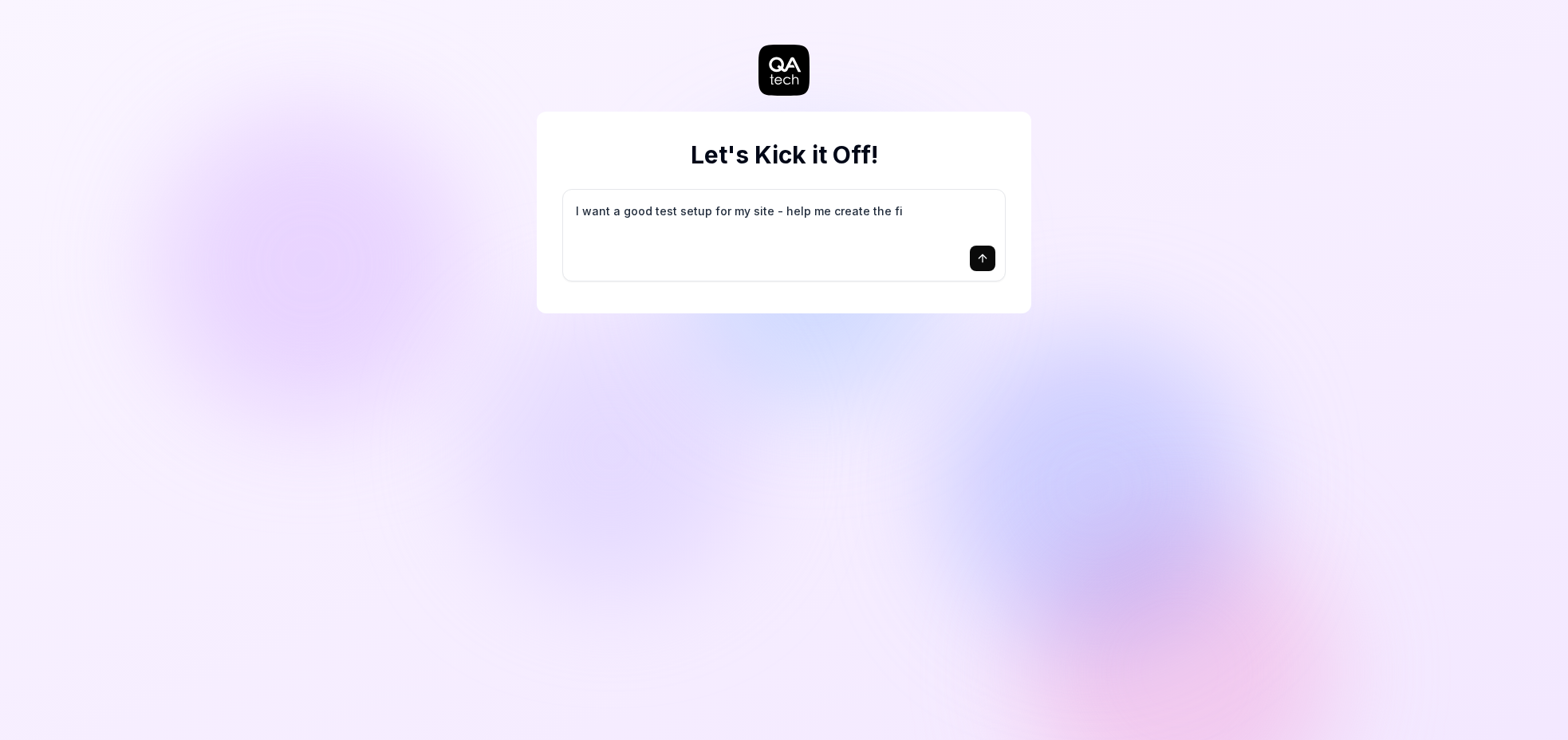
type textarea "*"
type textarea "I want a good test setup for my site - help me create the fir"
type textarea "*"
type textarea "I want a good test setup for my site - help me create the firs"
type textarea "*"
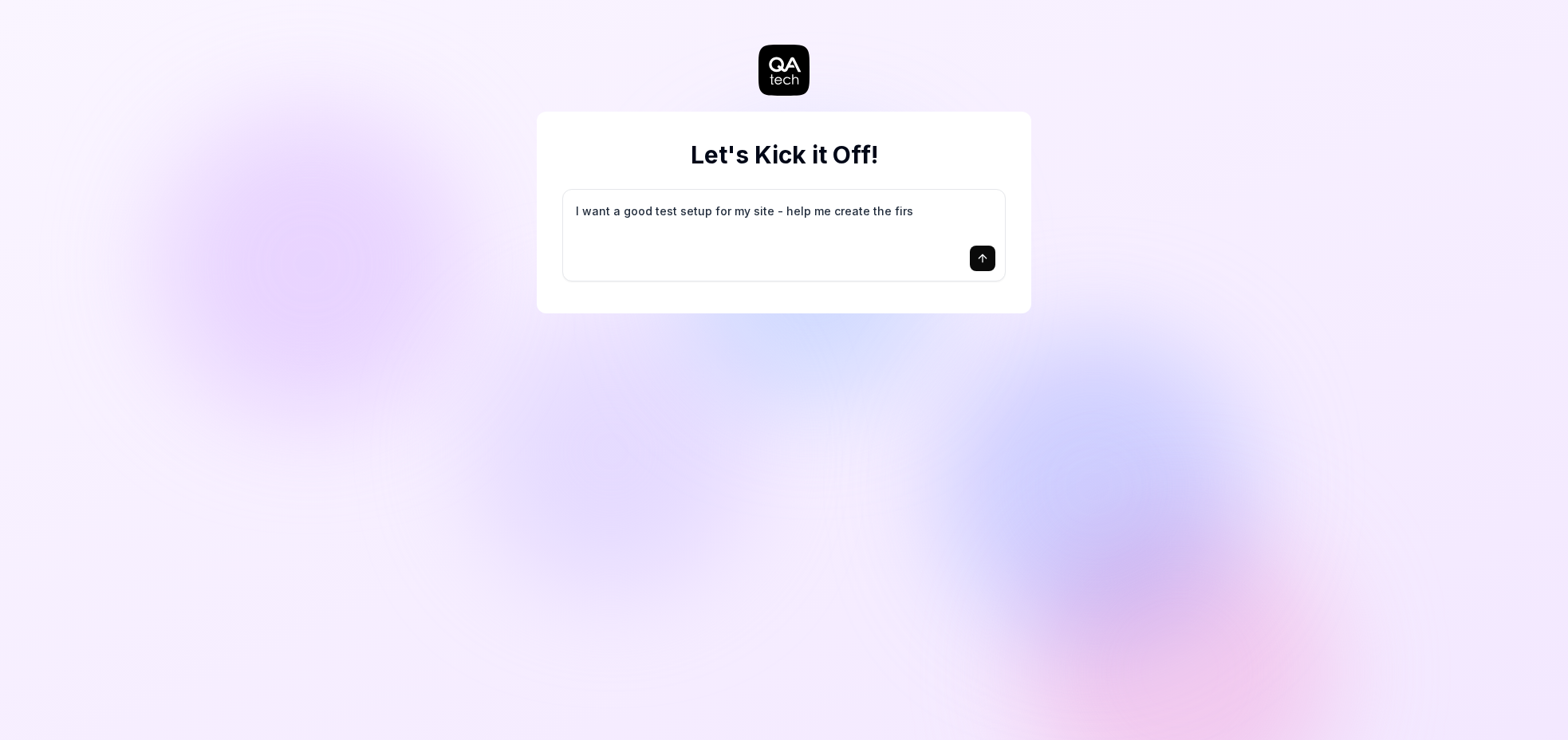
type textarea "I want a good test setup for my site - help me create the first"
type textarea "*"
type textarea "I want a good test setup for my site - help me create the first"
type textarea "*"
type textarea "I want a good test setup for my site - help me create the first 3"
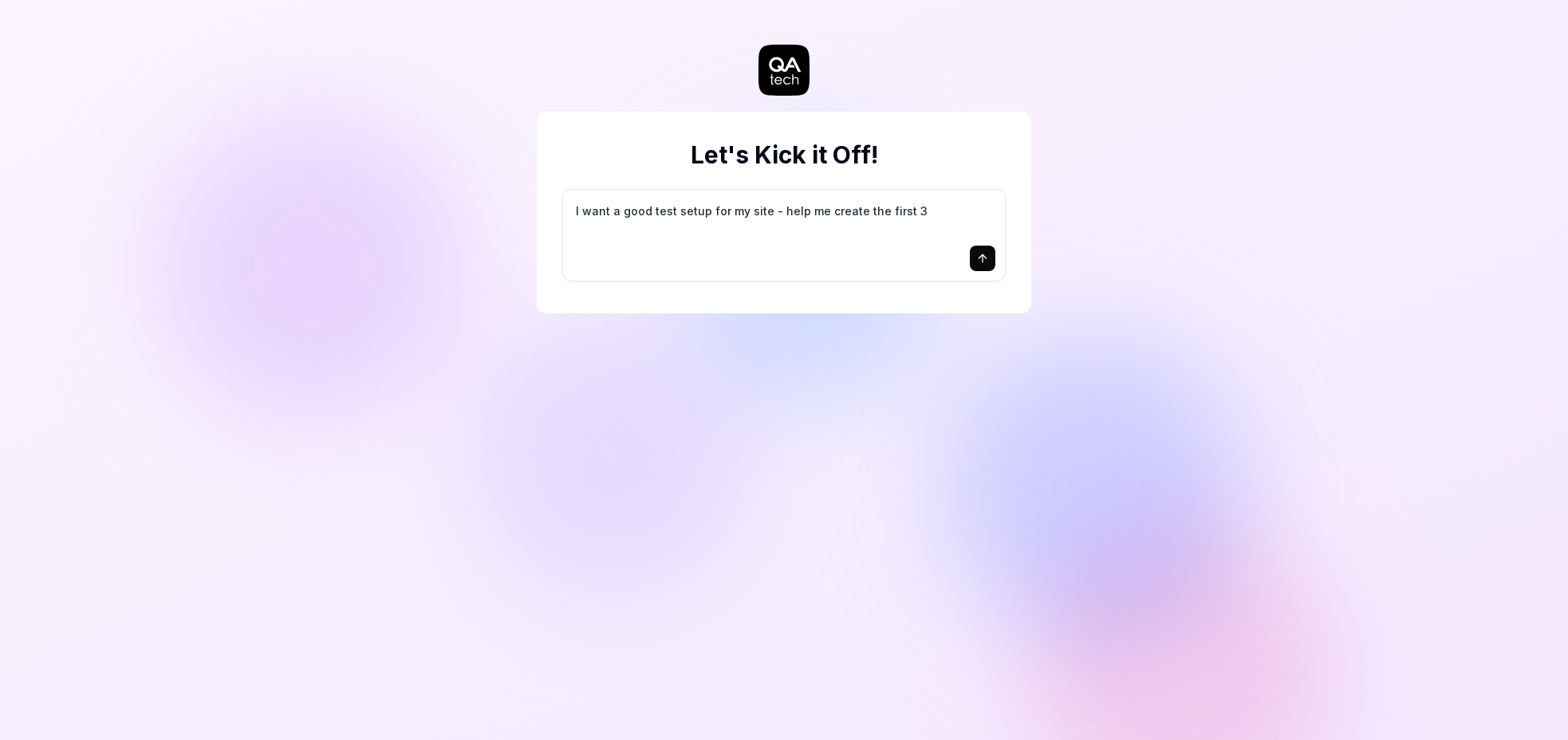
type textarea "*"
type textarea "I want a good test setup for my site - help me create the first 3-"
type textarea "*"
type textarea "I want a good test setup for my site - help me create the first 3-5"
type textarea "*"
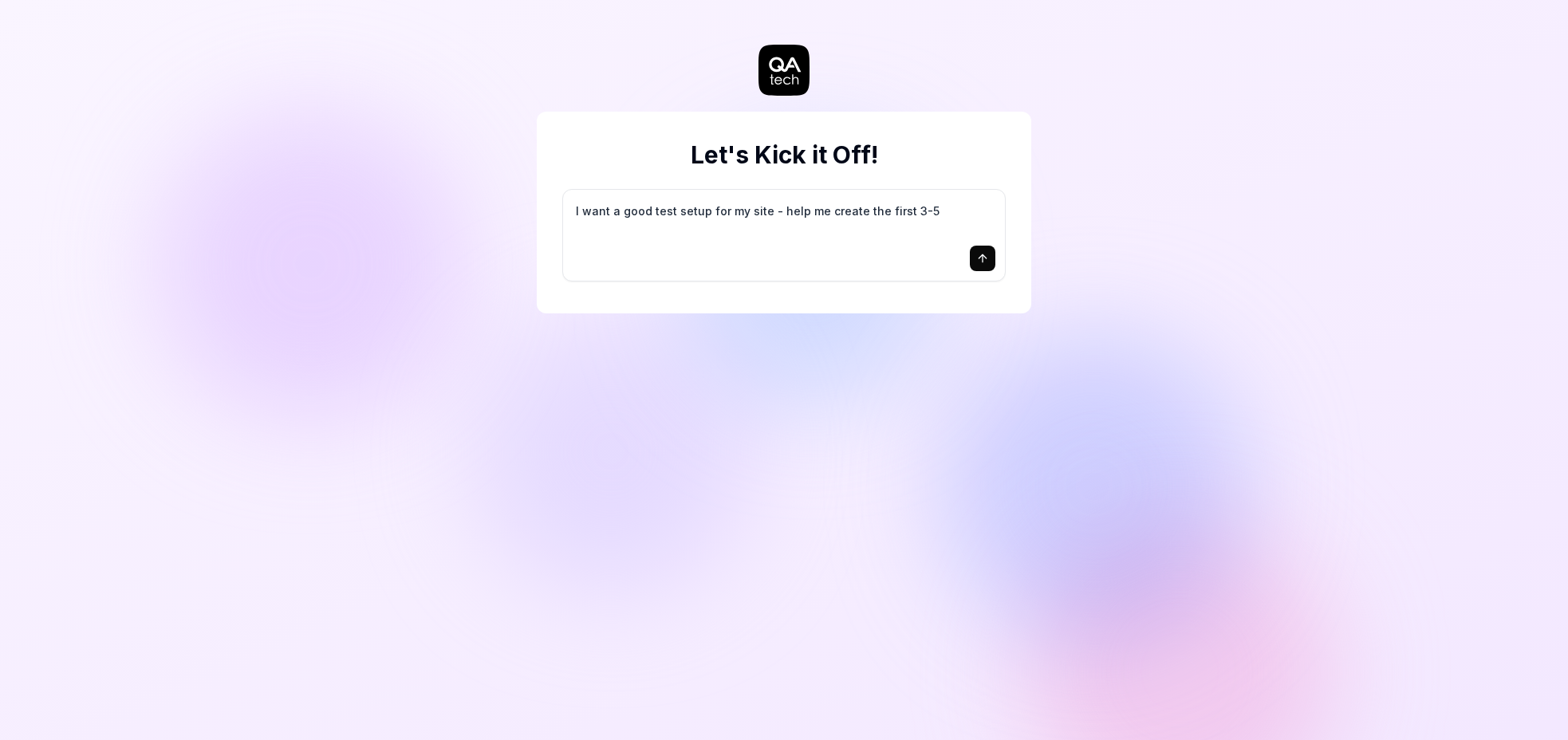
type textarea "I want a good test setup for my site - help me create the first 3-5"
type textarea "*"
type textarea "I want a good test setup for my site - help me create the first 3-5 t"
type textarea "*"
type textarea "I want a good test setup for my site - help me create the first 3-5 te"
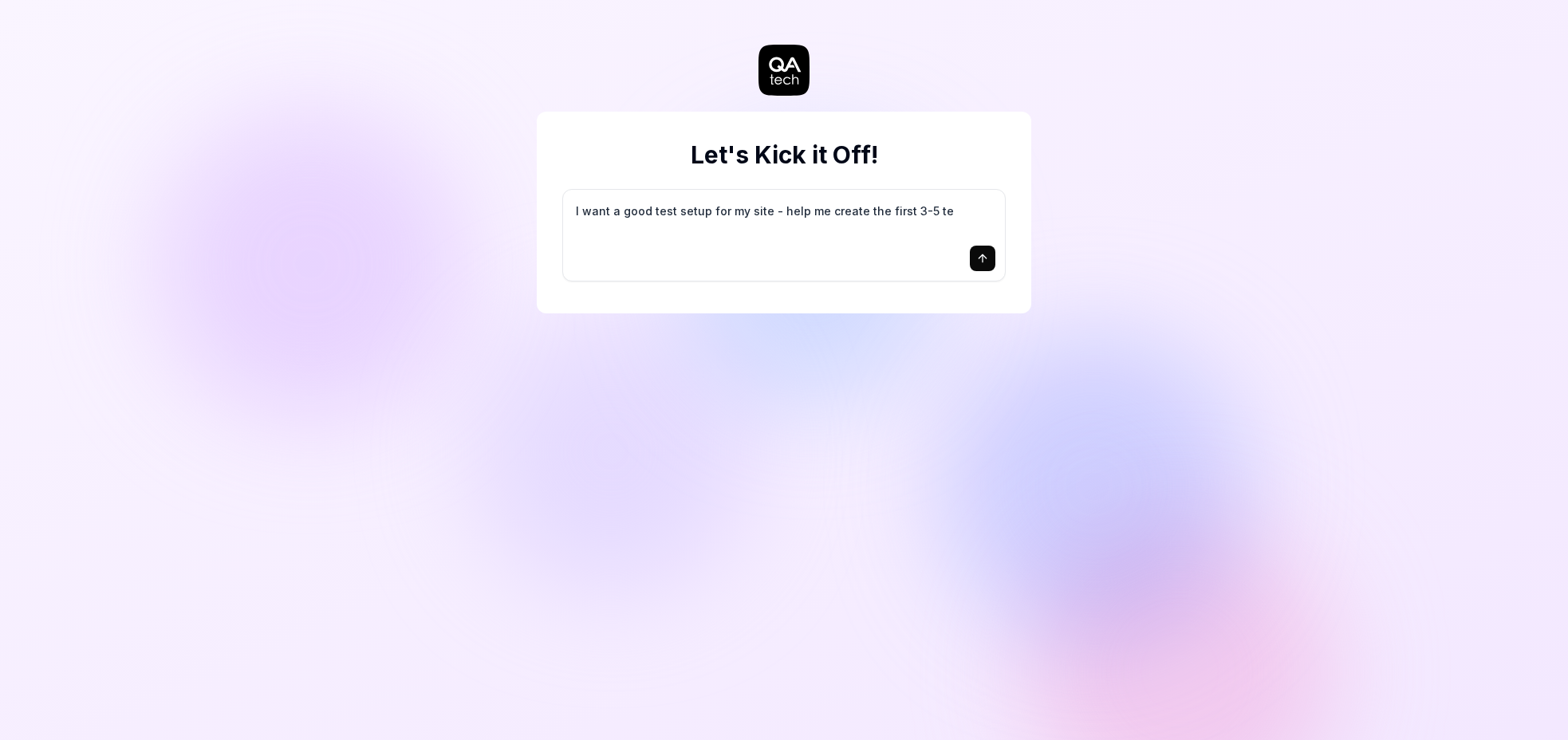
type textarea "*"
type textarea "I want a good test setup for my site - help me create the first 3-5 tes"
type textarea "*"
type textarea "I want a good test setup for my site - help me create the first 3-5 test"
type textarea "*"
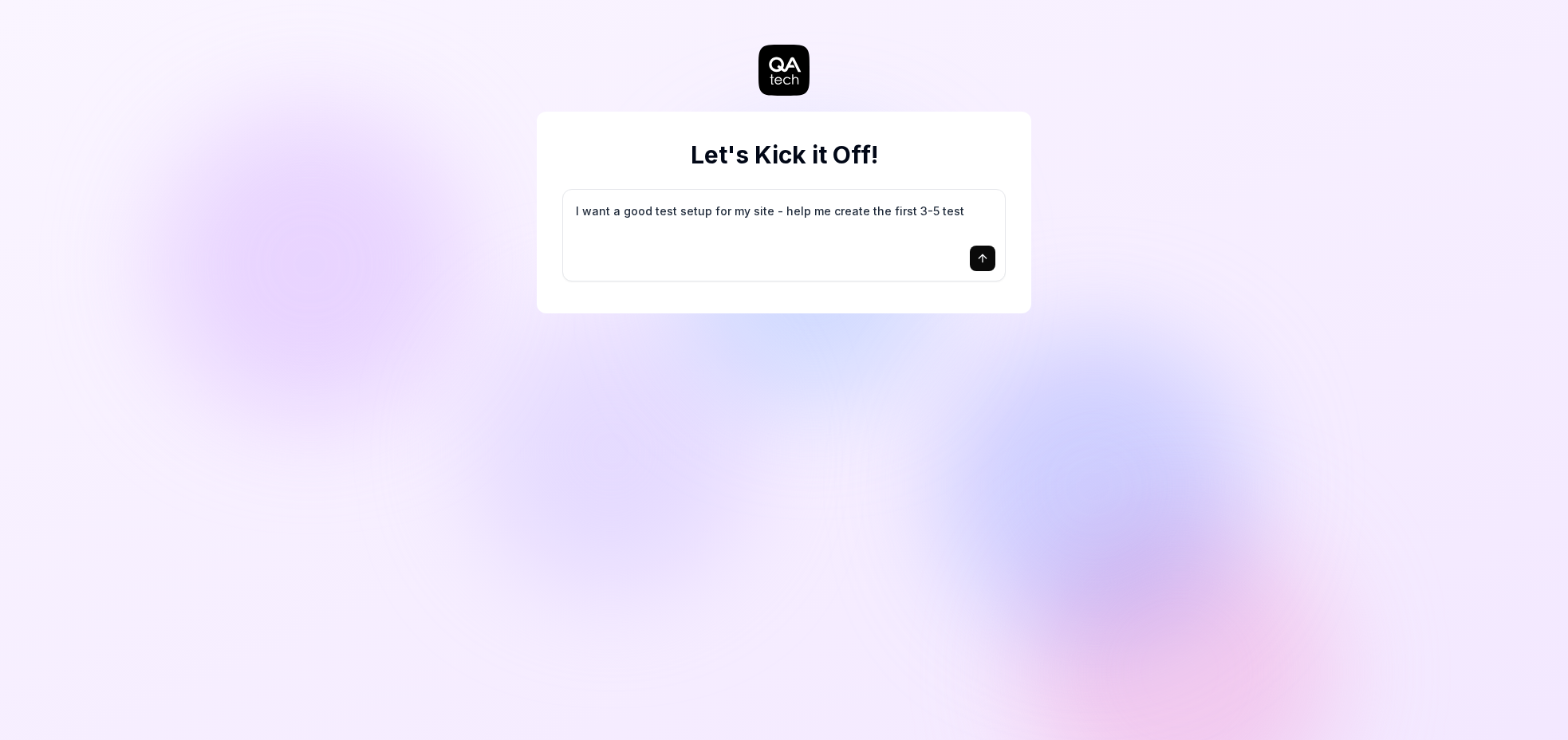
type textarea "I want a good test setup for my site - help me create the first 3-5 test"
type textarea "*"
type textarea "I want a good test setup for my site - help me create the first 3-5 test c"
type textarea "*"
type textarea "I want a good test setup for my site - help me create the first 3-5 test ca"
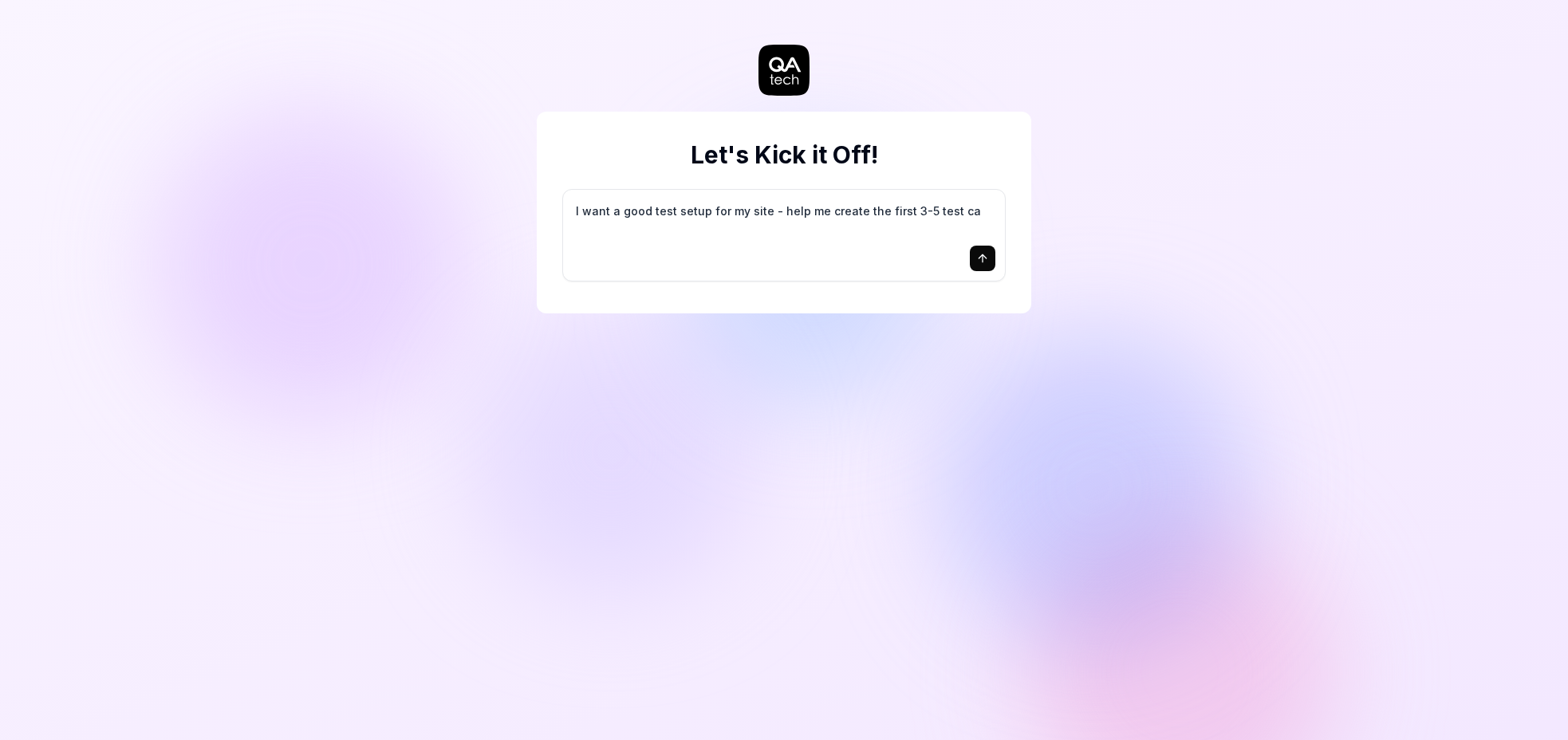
type textarea "*"
type textarea "I want a good test setup for my site - help me create the first 3-5 test cas"
type textarea "*"
type textarea "I want a good test setup for my site - help me create the first 3-5 test case"
type textarea "*"
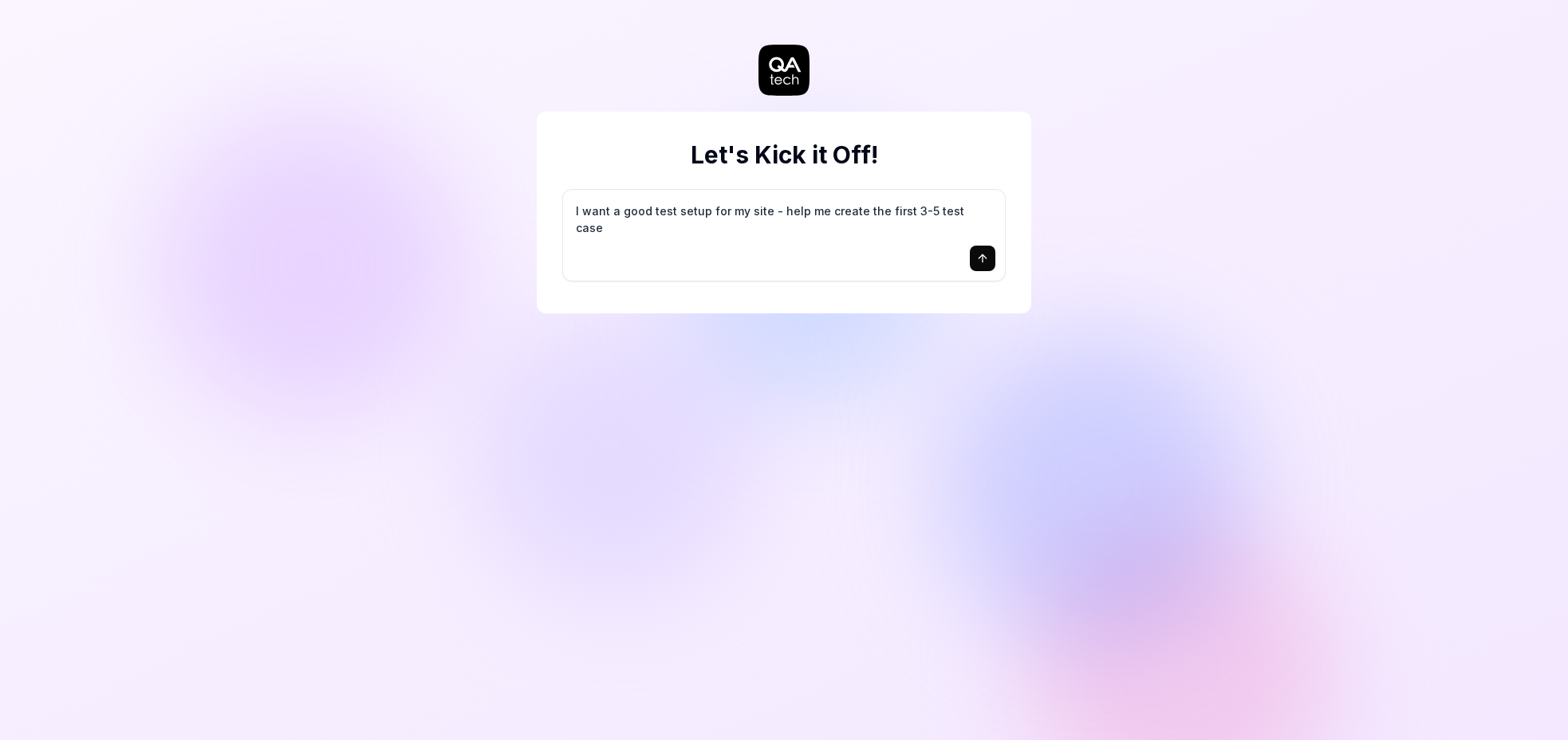
type textarea "I want a good test setup for my site - help me create the first 3-5 test cases"
click at [835, 225] on textarea "I want a good test setup for my site - help me create the first 3-5 test cases" at bounding box center [783, 219] width 423 height 40
click at [769, 217] on textarea "I want a good test setup for my site - help me create the first 3-5 test cases" at bounding box center [783, 219] width 423 height 40
type textarea "*"
click at [1109, 83] on div "Let's Kick it Off! I want a good test setup for my site - help me create the fi…" at bounding box center [784, 370] width 1568 height 740
